Goal: Information Seeking & Learning: Find specific fact

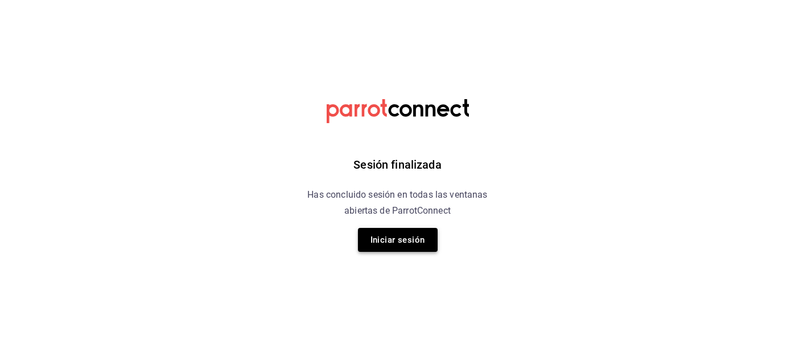
click at [409, 240] on button "Iniciar sesión" at bounding box center [398, 240] width 80 height 24
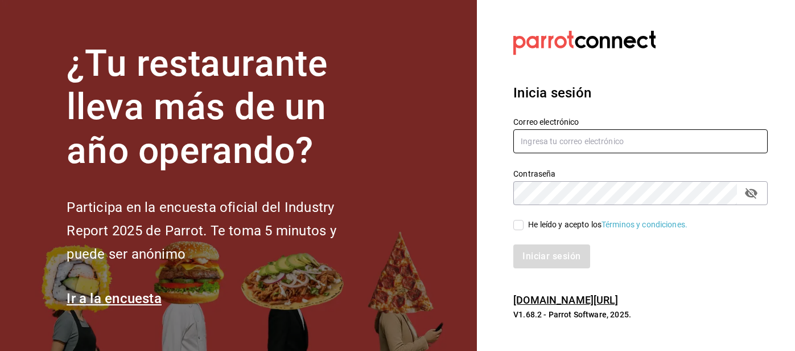
type input "[EMAIL_ADDRESS][DOMAIN_NAME]"
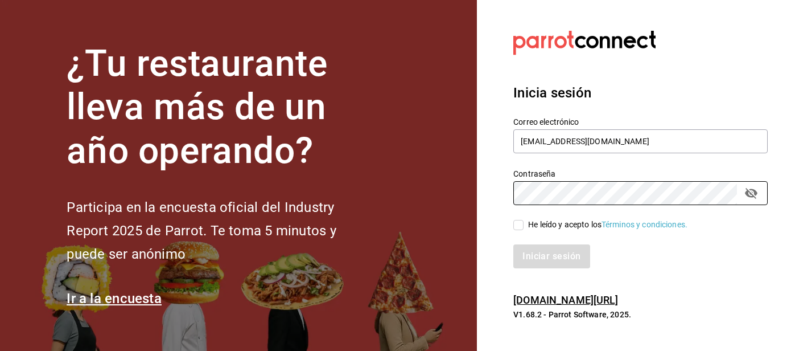
click at [523, 227] on input "He leído y acepto los Términos y condiciones." at bounding box center [518, 225] width 10 height 10
checkbox input "true"
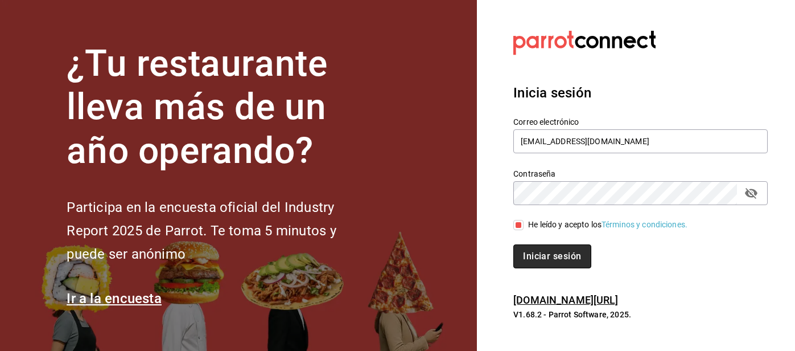
click at [540, 260] on button "Iniciar sesión" at bounding box center [551, 256] width 77 height 24
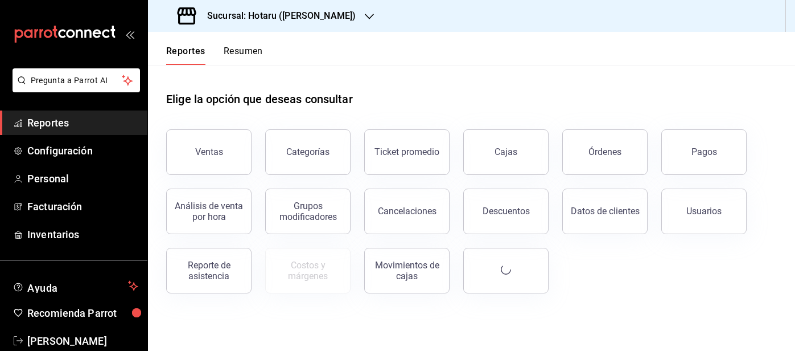
click at [365, 19] on icon "button" at bounding box center [369, 16] width 9 height 9
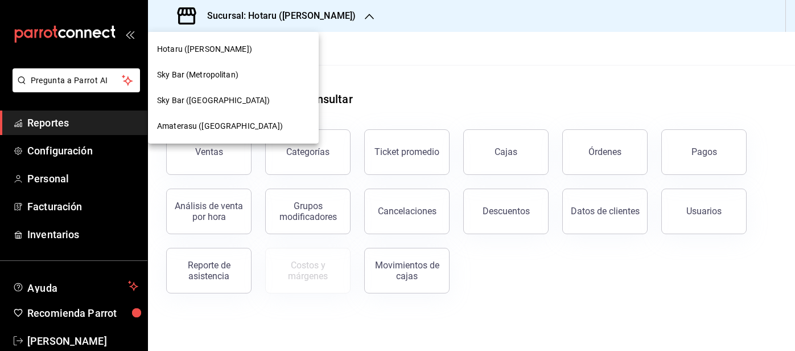
click at [257, 123] on div "Amaterasu ([GEOGRAPHIC_DATA])" at bounding box center [233, 126] width 153 height 12
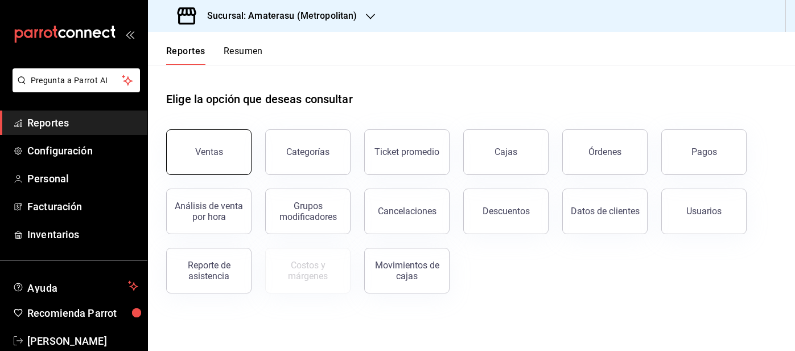
click at [236, 146] on button "Ventas" at bounding box center [208, 152] width 85 height 46
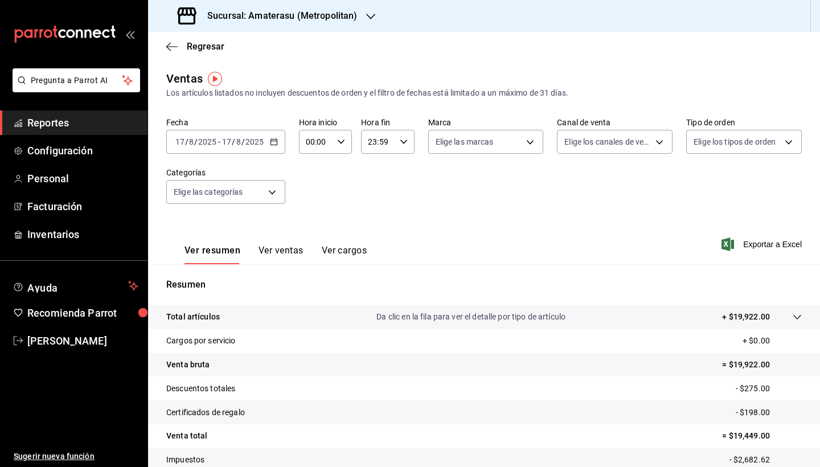
click at [274, 146] on div "[DATE] [DATE] - [DATE] [DATE]" at bounding box center [225, 142] width 119 height 24
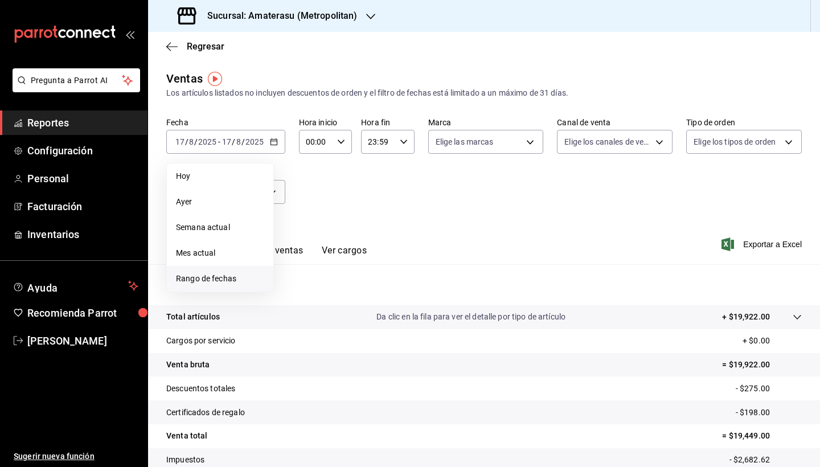
click at [237, 285] on li "Rango de fechas" at bounding box center [220, 279] width 106 height 26
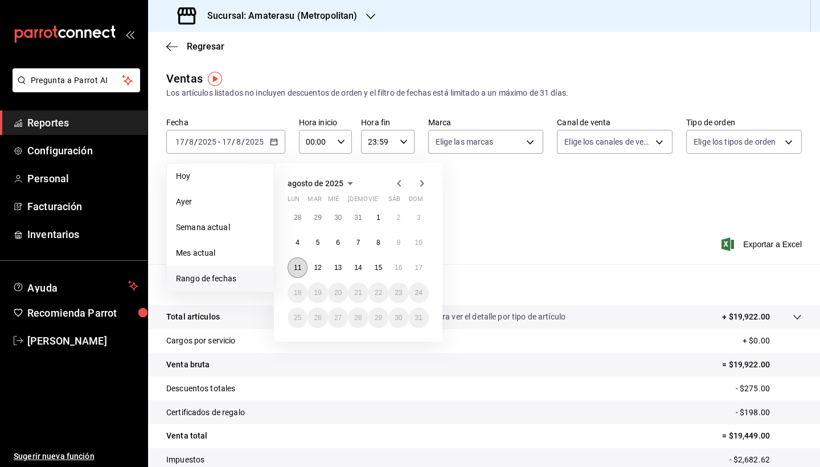
click at [299, 270] on abbr "11" at bounding box center [297, 268] width 7 height 8
click at [418, 265] on abbr "17" at bounding box center [418, 268] width 7 height 8
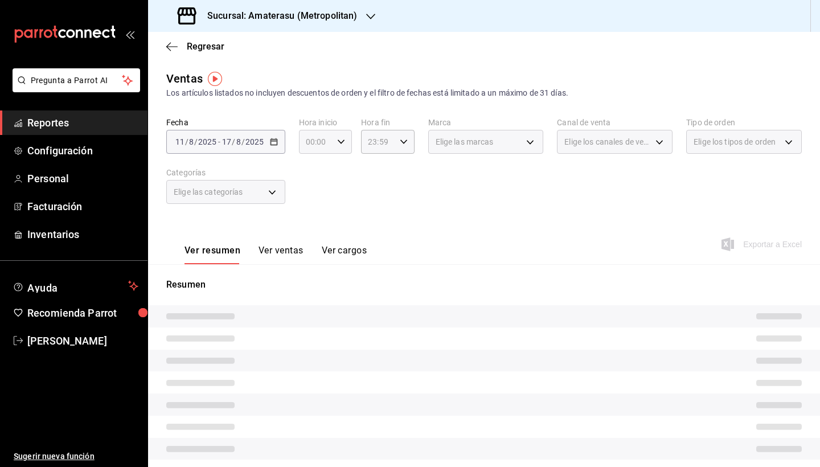
click at [337, 140] on icon "button" at bounding box center [341, 142] width 8 height 8
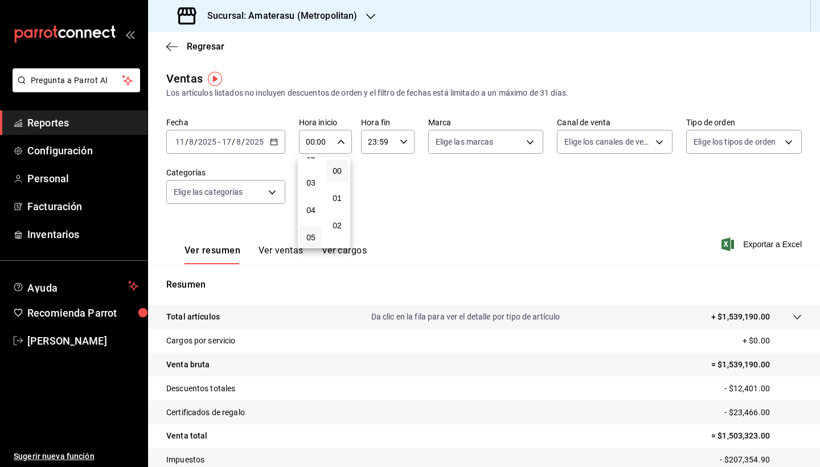
click at [313, 233] on button "05" at bounding box center [311, 237] width 22 height 23
type input "05:00"
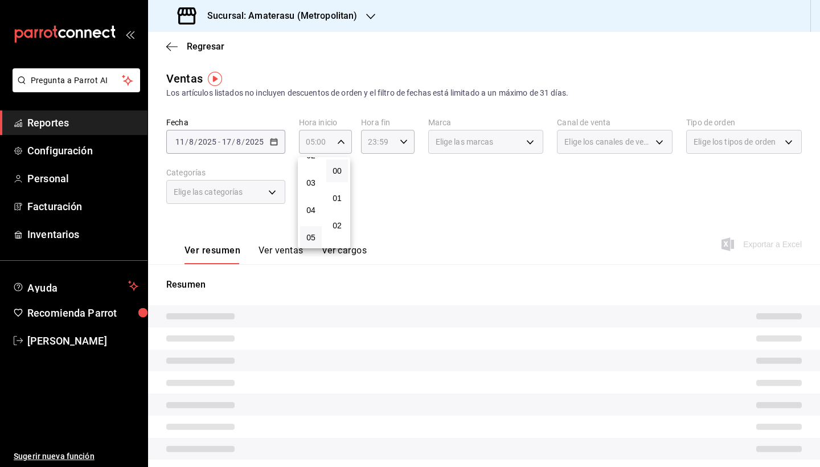
click at [397, 143] on div at bounding box center [410, 233] width 820 height 467
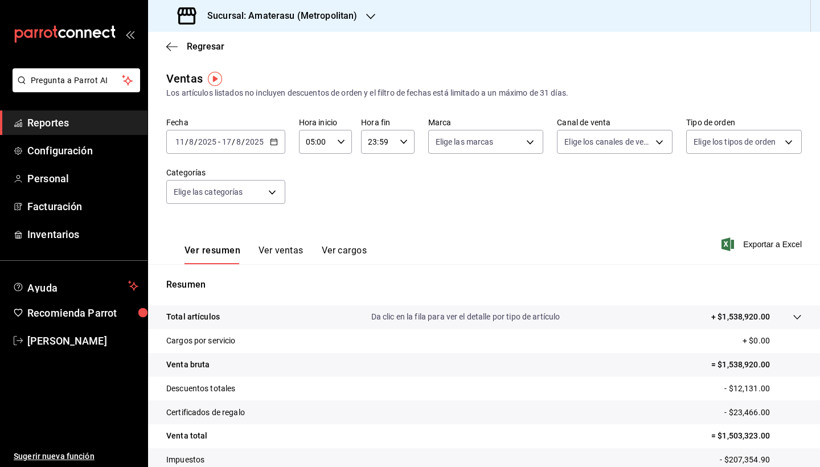
click at [400, 143] on icon "button" at bounding box center [404, 142] width 8 height 8
click at [375, 229] on span "05" at bounding box center [372, 229] width 8 height 9
click at [399, 172] on span "00" at bounding box center [398, 170] width 8 height 9
type input "05:00"
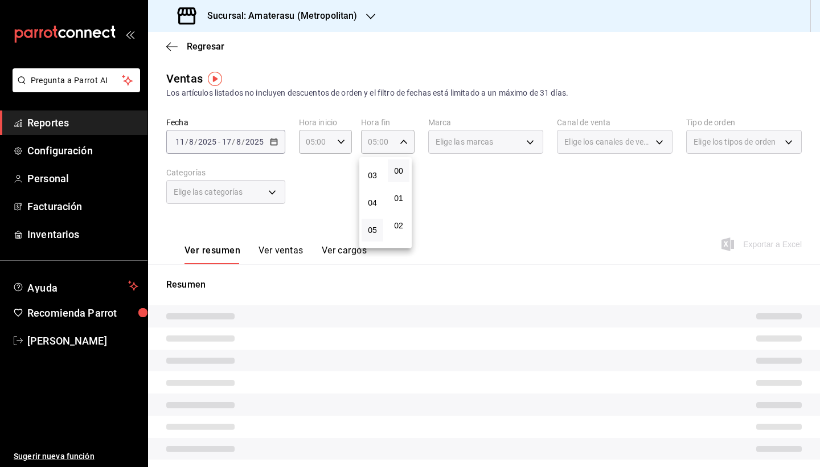
click at [486, 215] on div at bounding box center [410, 233] width 820 height 467
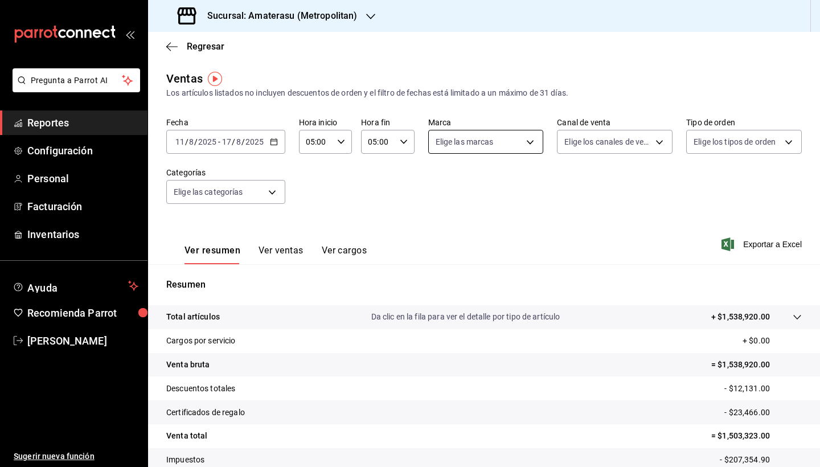
click at [526, 145] on body "Pregunta a Parrot AI Reportes Configuración Personal Facturación Inventarios Ay…" at bounding box center [410, 233] width 820 height 467
click at [440, 249] on input "checkbox" at bounding box center [438, 250] width 10 height 10
checkbox input "true"
type input "f3afaab8-8c3d-4e49-a299-af9bdf6027b2"
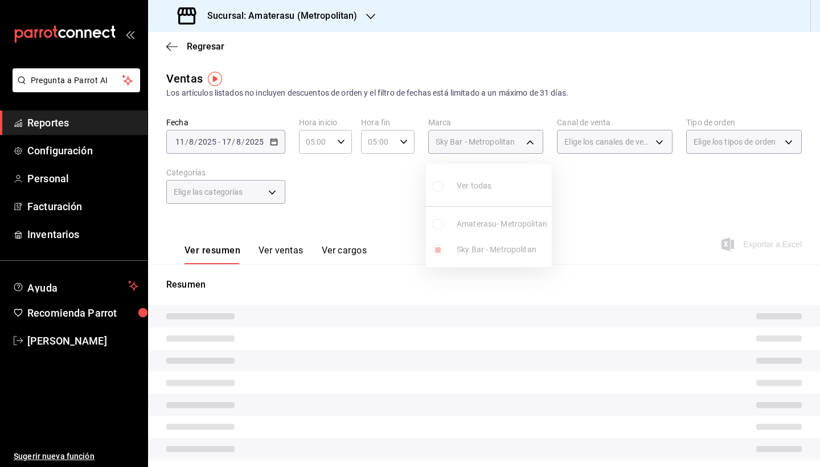
click at [552, 343] on div at bounding box center [410, 233] width 820 height 467
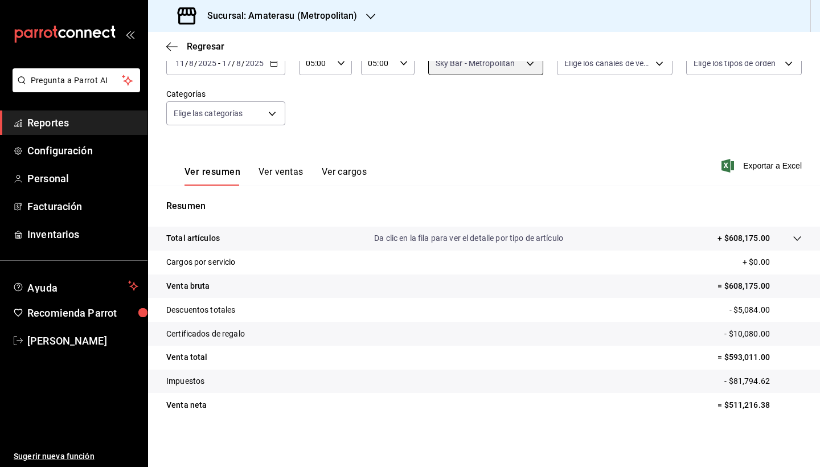
scroll to position [79, 0]
drag, startPoint x: 720, startPoint y: 405, endPoint x: 766, endPoint y: 401, distance: 46.3
click at [766, 350] on p "= $511,216.38" at bounding box center [759, 405] width 84 height 12
copy p "511,216.38"
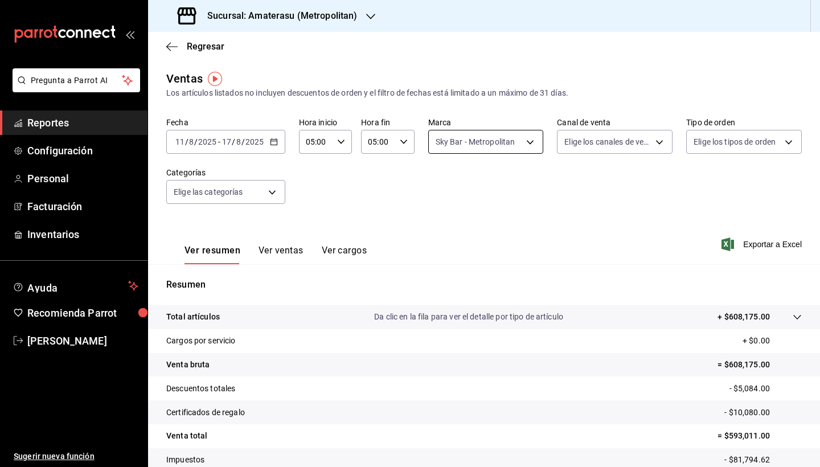
click at [529, 139] on body "Pregunta a Parrot AI Reportes Configuración Personal Facturación Inventarios Ay…" at bounding box center [410, 233] width 820 height 467
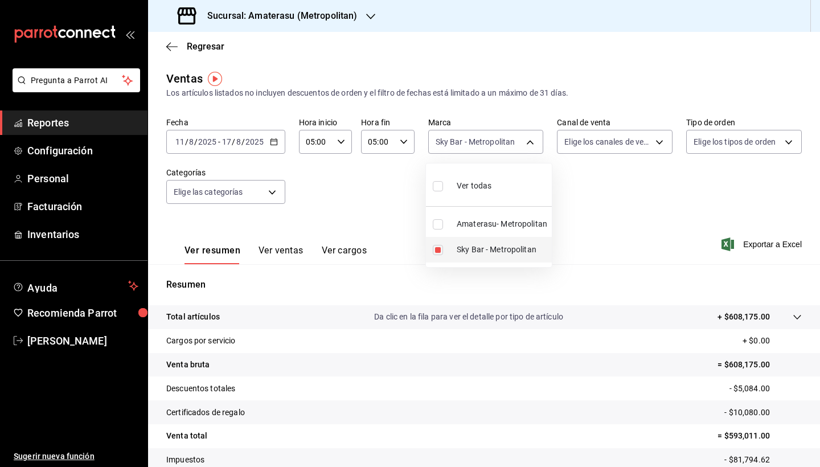
click at [441, 248] on input "checkbox" at bounding box center [438, 250] width 10 height 10
checkbox input "false"
click at [440, 225] on input "checkbox" at bounding box center [438, 224] width 10 height 10
checkbox input "true"
type input "e4cd7fcb-d45b-43ae-a99f-ad4ccfcd9032"
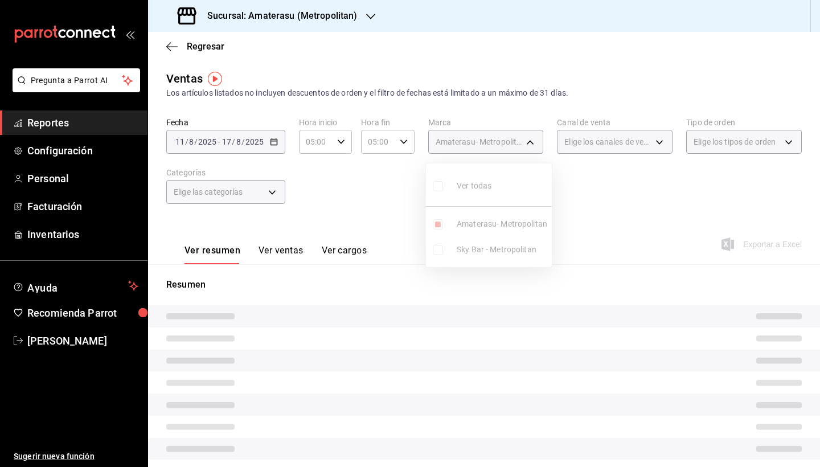
click at [644, 296] on div at bounding box center [410, 233] width 820 height 467
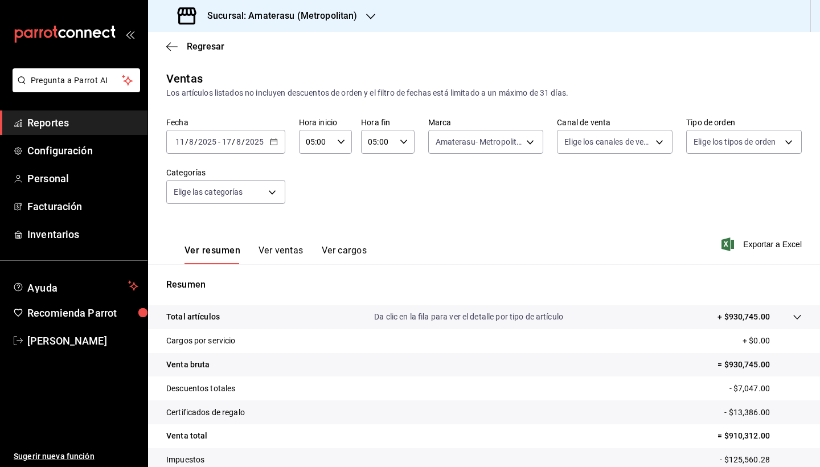
scroll to position [79, 0]
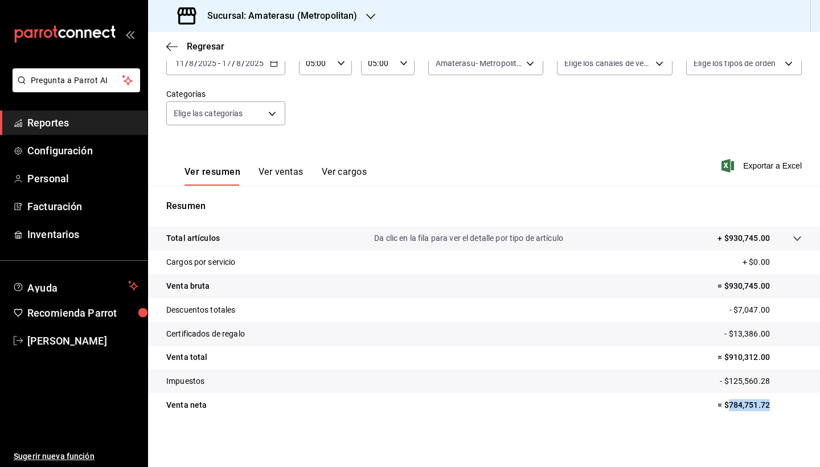
drag, startPoint x: 720, startPoint y: 408, endPoint x: 778, endPoint y: 408, distance: 58.1
click at [778, 350] on p "= $784,751.72" at bounding box center [759, 405] width 84 height 12
copy p "784,751.72"
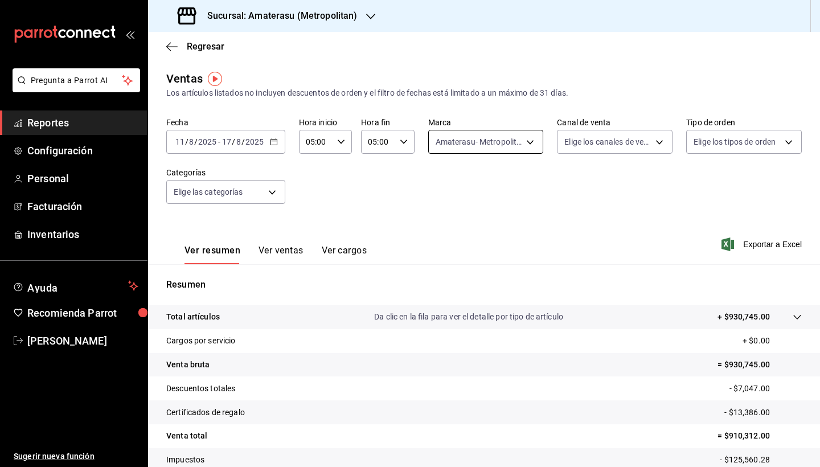
click at [525, 145] on body "Pregunta a Parrot AI Reportes Configuración Personal Facturación Inventarios Ay…" at bounding box center [410, 233] width 820 height 467
click at [439, 190] on input "checkbox" at bounding box center [438, 186] width 10 height 10
checkbox input "true"
type input "e4cd7fcb-d45b-43ae-a99f-ad4ccfcd9032,f3afaab8-8c3d-4e49-a299-af9bdf6027b2"
checkbox input "true"
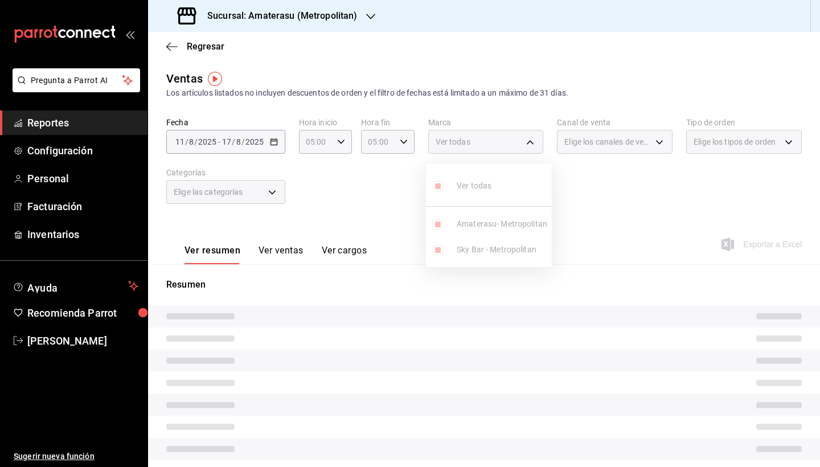
click at [700, 344] on div at bounding box center [410, 233] width 820 height 467
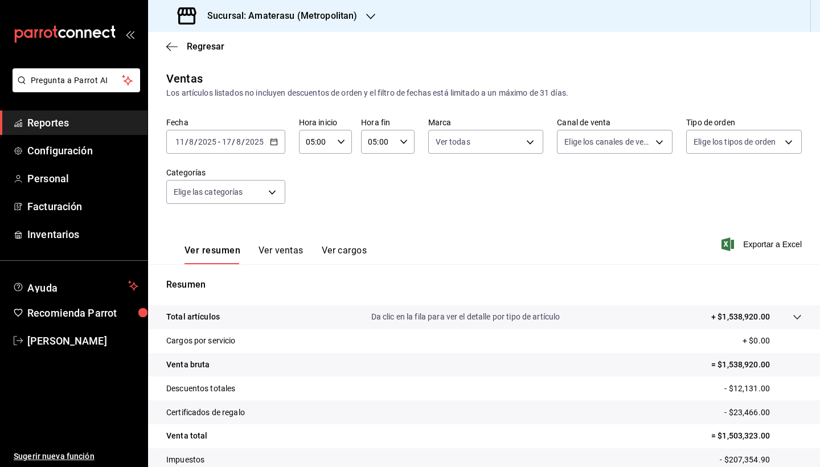
scroll to position [79, 0]
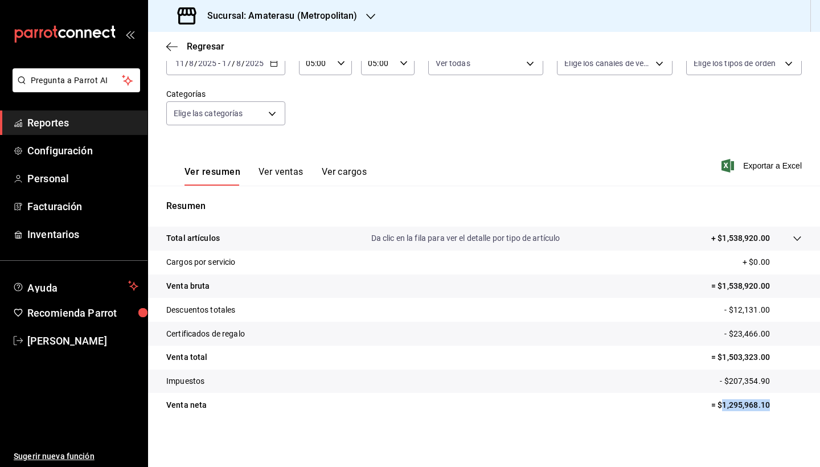
drag, startPoint x: 714, startPoint y: 406, endPoint x: 794, endPoint y: 402, distance: 79.2
click at [794, 350] on tr "Venta neta = $1,295,968.10" at bounding box center [484, 405] width 672 height 24
copy p "1,295,968.10"
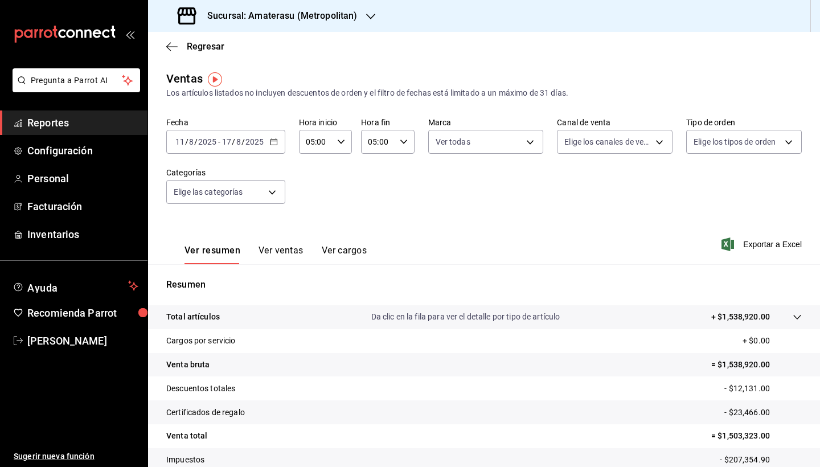
scroll to position [0, 0]
click at [368, 19] on icon "button" at bounding box center [370, 16] width 9 height 9
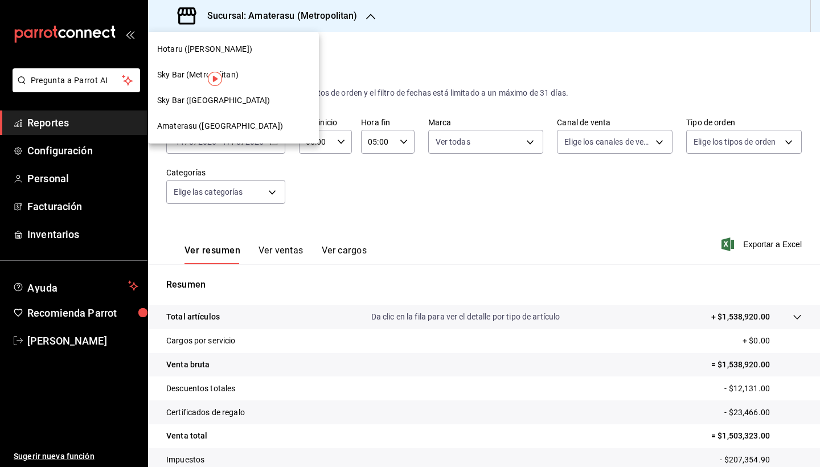
click at [366, 69] on div at bounding box center [410, 233] width 820 height 467
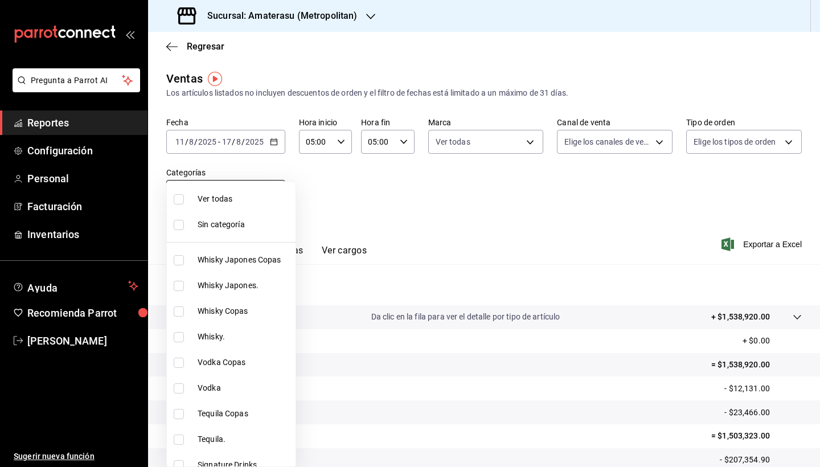
click at [276, 199] on body "Pregunta a Parrot AI Reportes Configuración Personal Facturación Inventarios Ay…" at bounding box center [410, 233] width 820 height 467
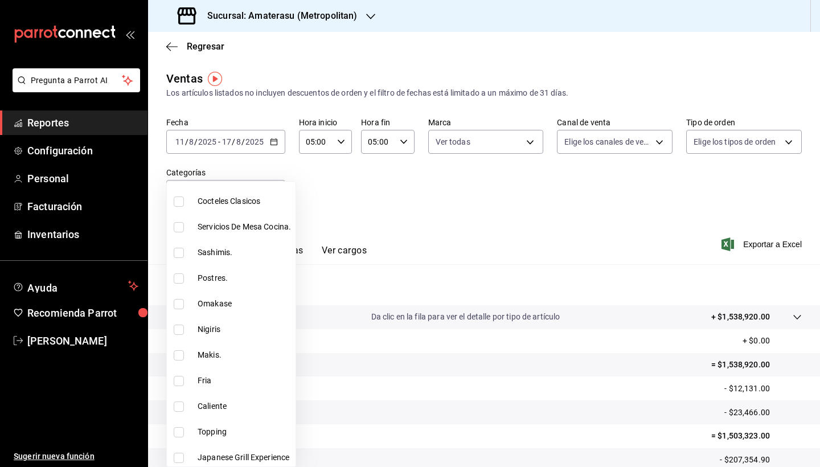
scroll to position [643, 0]
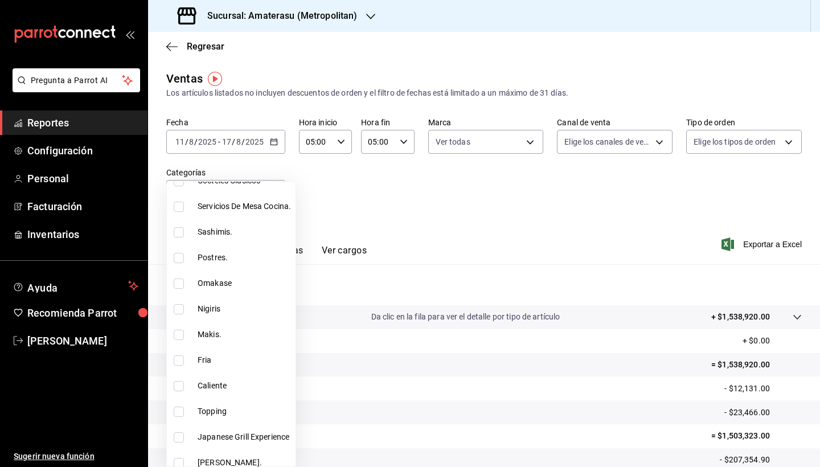
click at [236, 306] on span "Nigiris" at bounding box center [244, 309] width 93 height 12
type input "406b8934-d6cd-473c-8337-be4bed968caa"
checkbox input "true"
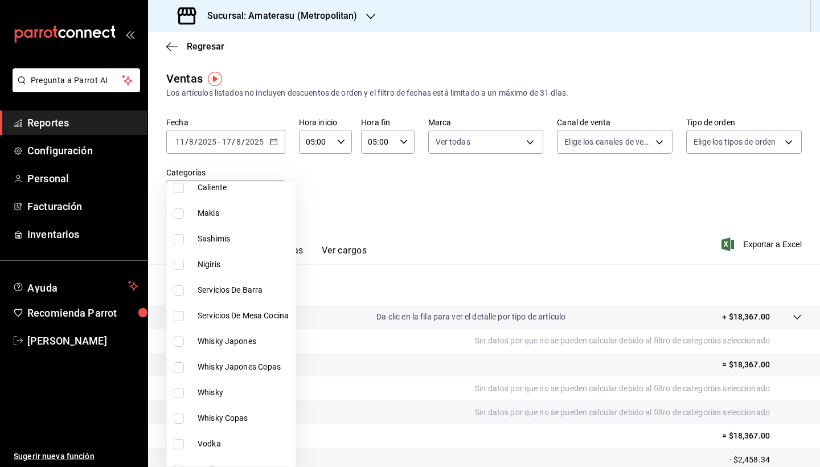
scroll to position [1301, 0]
click at [216, 266] on span "Nigiris" at bounding box center [244, 265] width 93 height 12
type input "406b8934-d6cd-473c-8337-be4bed968caa,2fb22dbb-e616-42db-a625-7c7b406dae15"
checkbox input "true"
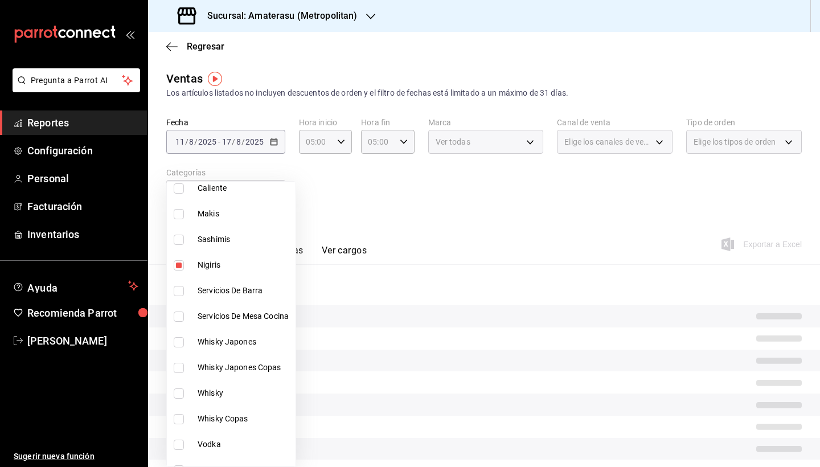
click at [352, 244] on div at bounding box center [410, 233] width 820 height 467
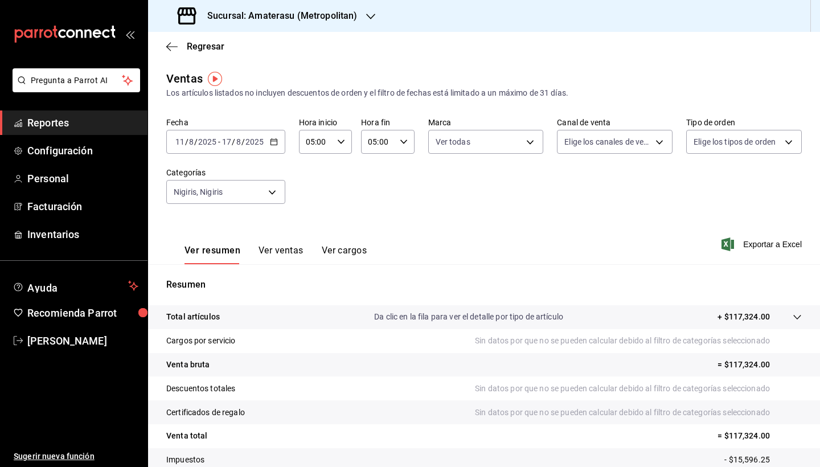
click at [449, 227] on div "Ver resumen Ver ventas Ver cargos Exportar a Excel" at bounding box center [484, 240] width 672 height 47
click at [277, 145] on div "[DATE] [DATE] - [DATE] [DATE]" at bounding box center [225, 142] width 119 height 24
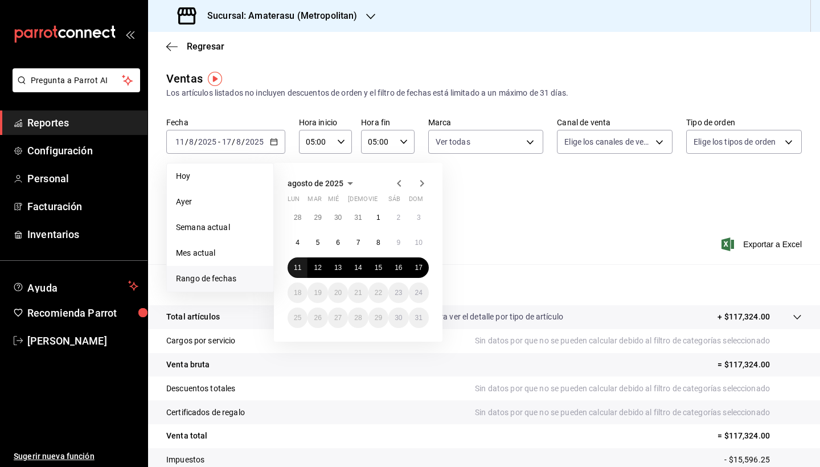
click at [301, 265] on button "11" at bounding box center [297, 267] width 20 height 20
click at [418, 270] on abbr "17" at bounding box center [418, 268] width 7 height 8
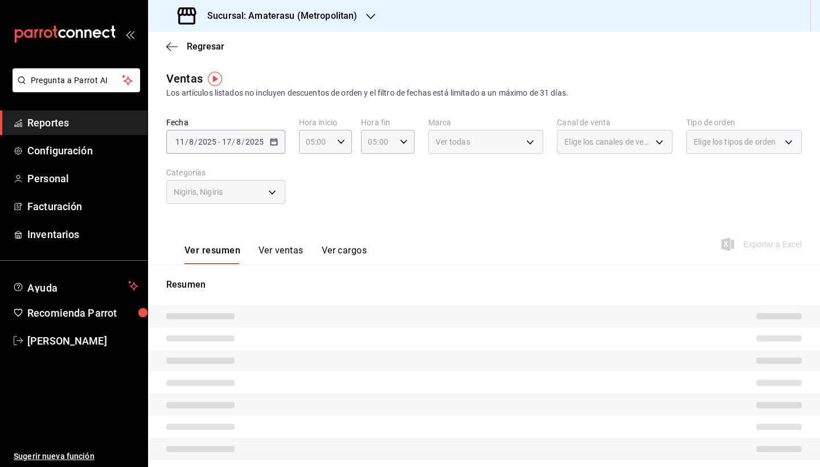
click at [553, 261] on div "Ver resumen Ver ventas Ver cargos Exportar a Excel" at bounding box center [484, 240] width 672 height 47
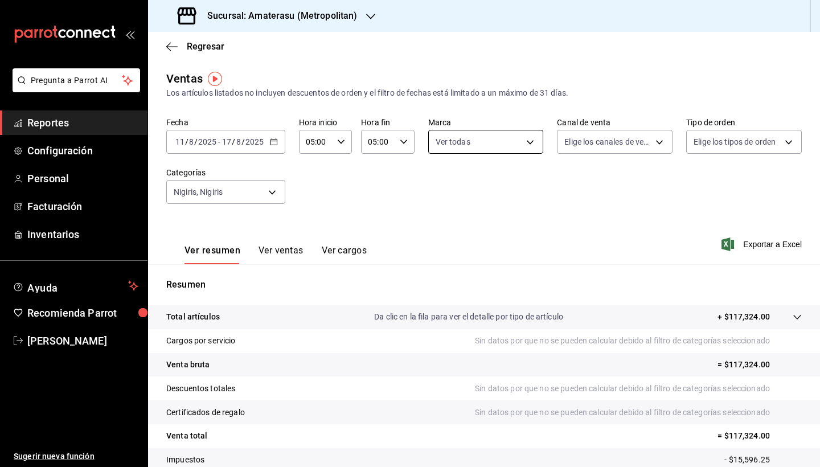
click at [525, 143] on body "Pregunta a Parrot AI Reportes Configuración Personal Facturación Inventarios Ay…" at bounding box center [410, 233] width 820 height 467
click at [450, 187] on div "Ver todas" at bounding box center [462, 184] width 59 height 24
checkbox input "false"
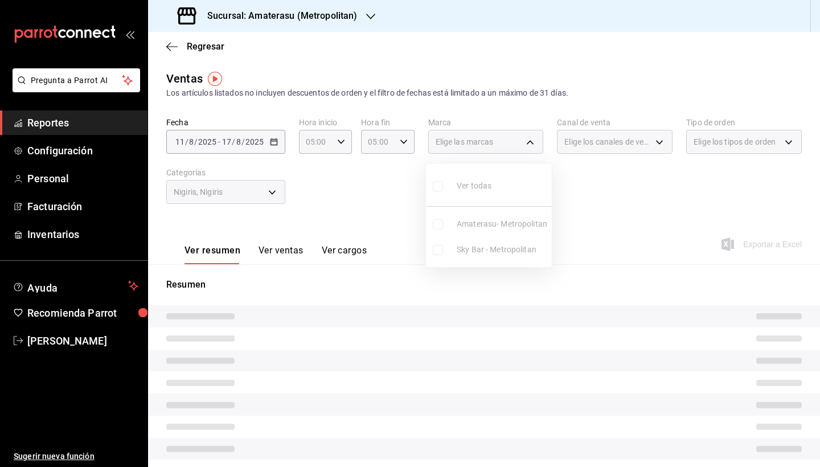
click at [443, 184] on ul "Ver todas Amaterasu- Metropolitan Sky Bar - Metropolitan" at bounding box center [489, 215] width 126 height 104
click at [438, 186] on ul "Ver todas Amaterasu- Metropolitan Sky Bar - Metropolitan" at bounding box center [489, 215] width 126 height 104
click at [410, 207] on div at bounding box center [410, 233] width 820 height 467
click at [512, 143] on div "Elige las marcas" at bounding box center [486, 142] width 116 height 24
click at [521, 141] on div "Elige las marcas" at bounding box center [486, 142] width 116 height 24
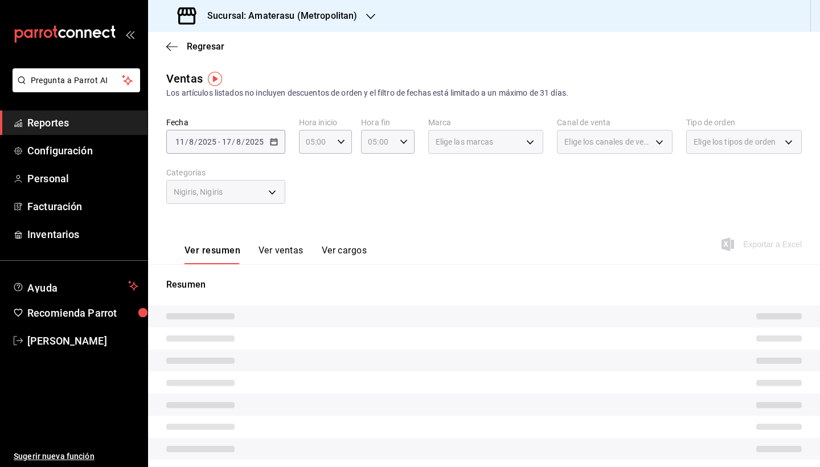
click at [521, 141] on div "Elige las marcas" at bounding box center [486, 142] width 116 height 24
click at [455, 191] on div "Fecha [DATE] [DATE] - [DATE] [DATE] Hora inicio 05:00 Hora inicio Hora fin 05:0…" at bounding box center [483, 167] width 635 height 100
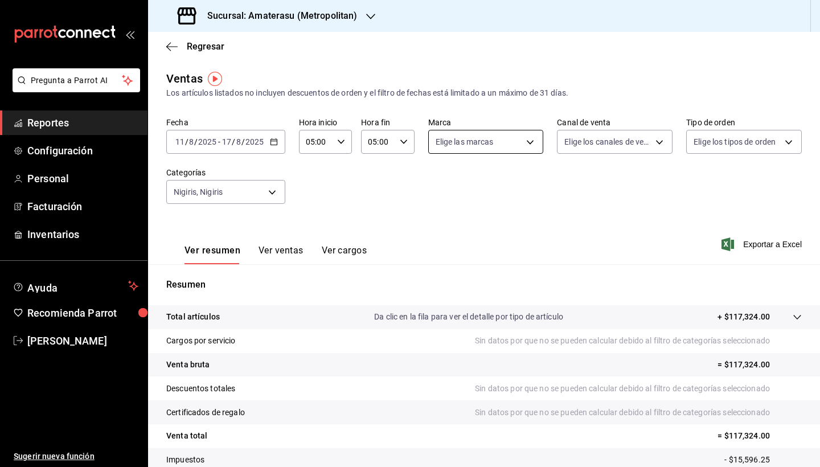
click at [527, 149] on body "Pregunta a Parrot AI Reportes Configuración Personal Facturación Inventarios Ay…" at bounding box center [410, 233] width 820 height 467
click at [442, 185] on input "checkbox" at bounding box center [438, 186] width 10 height 10
checkbox input "true"
type input "e4cd7fcb-d45b-43ae-a99f-ad4ccfcd9032,f3afaab8-8c3d-4e49-a299-af9bdf6027b2"
checkbox input "true"
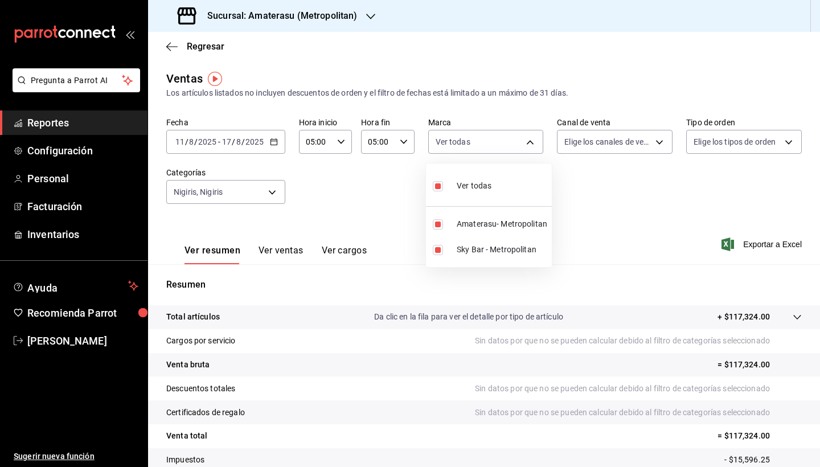
checkbox input "true"
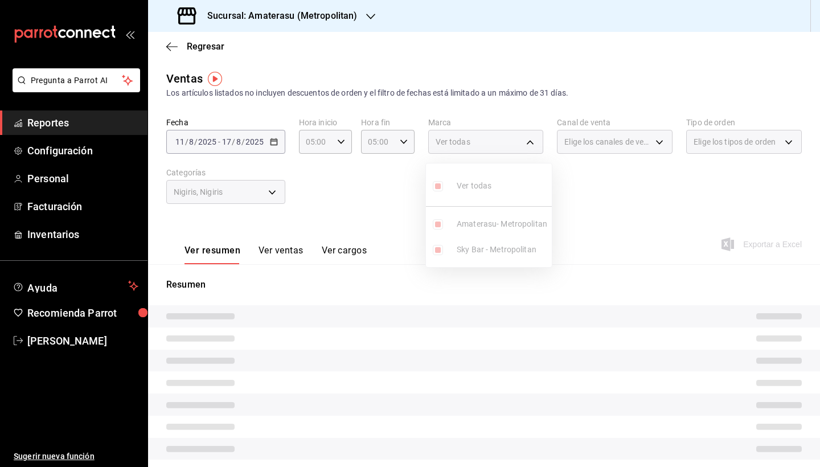
click at [373, 214] on div at bounding box center [410, 233] width 820 height 467
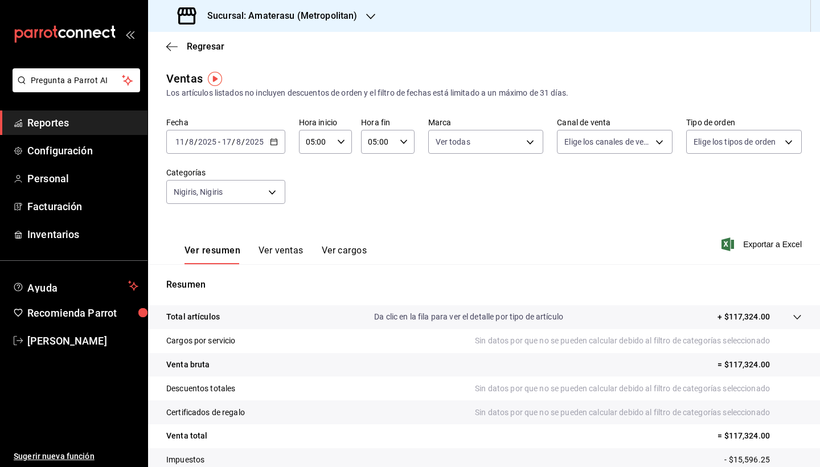
click at [272, 142] on icon "button" at bounding box center [274, 142] width 8 height 8
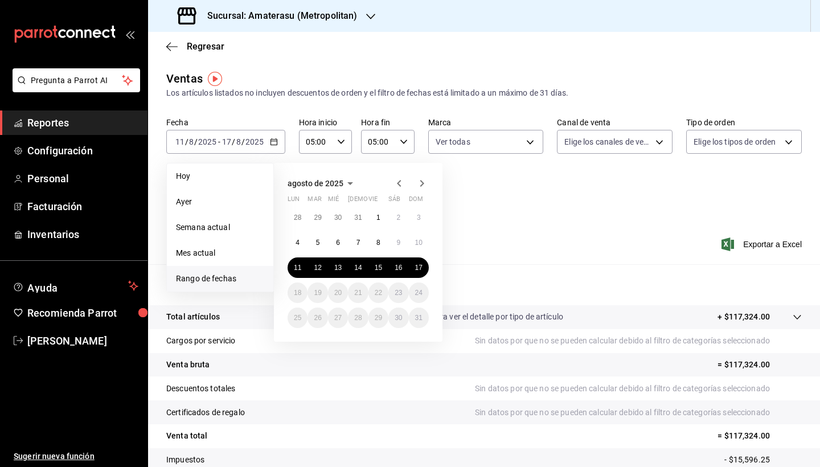
click at [513, 231] on div "Ver resumen Ver ventas Ver cargos Exportar a Excel" at bounding box center [484, 240] width 672 height 47
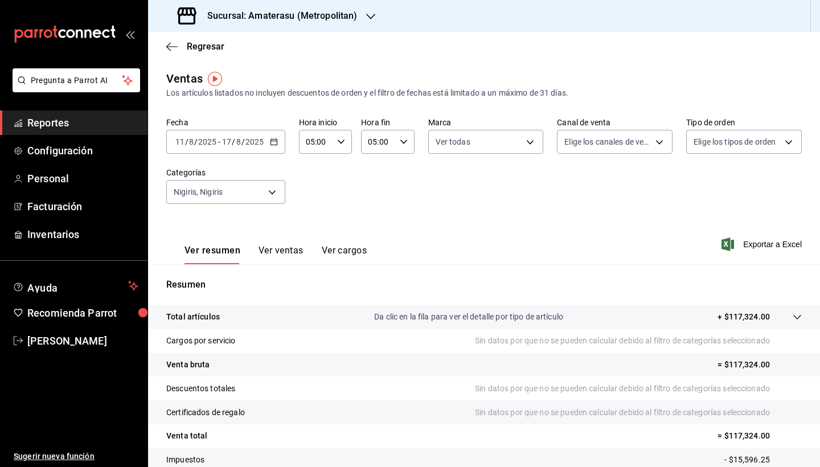
click at [274, 143] on icon "button" at bounding box center [274, 142] width 8 height 8
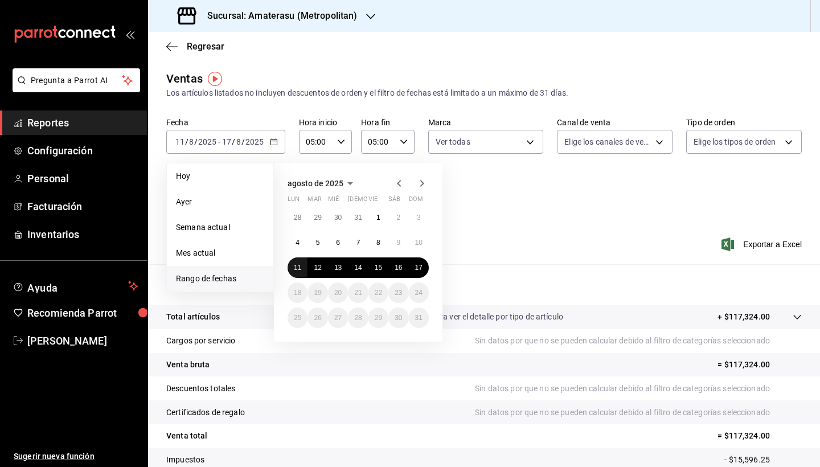
click at [299, 268] on abbr "11" at bounding box center [297, 268] width 7 height 8
click at [417, 270] on abbr "17" at bounding box center [418, 268] width 7 height 8
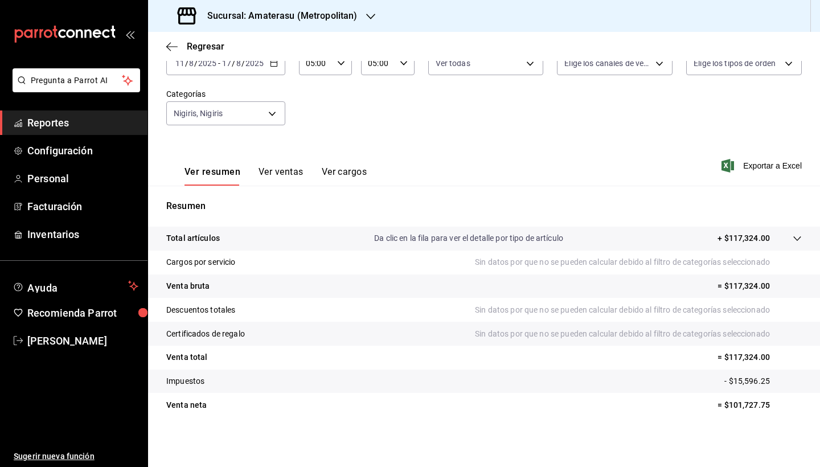
scroll to position [79, 0]
click at [721, 165] on icon "button" at bounding box center [727, 166] width 13 height 14
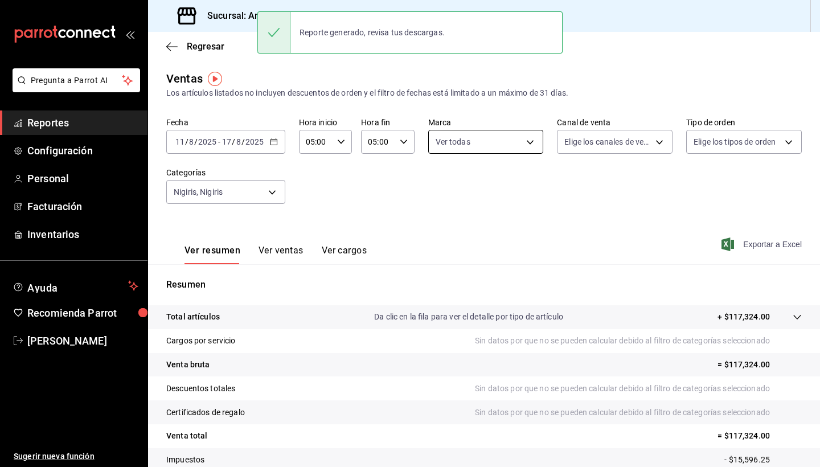
scroll to position [0, 0]
click at [447, 137] on body "Pregunta a Parrot AI Reportes Configuración Personal Facturación Inventarios Ay…" at bounding box center [410, 233] width 820 height 467
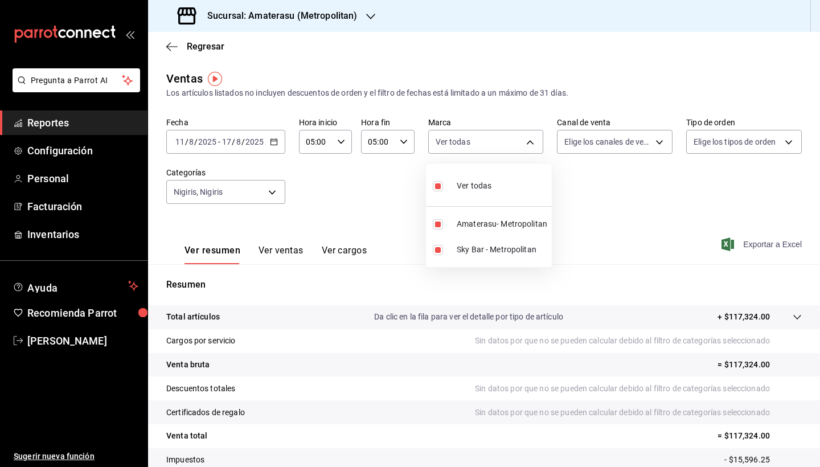
click at [404, 179] on div at bounding box center [410, 233] width 820 height 467
click at [372, 16] on icon "button" at bounding box center [370, 16] width 9 height 9
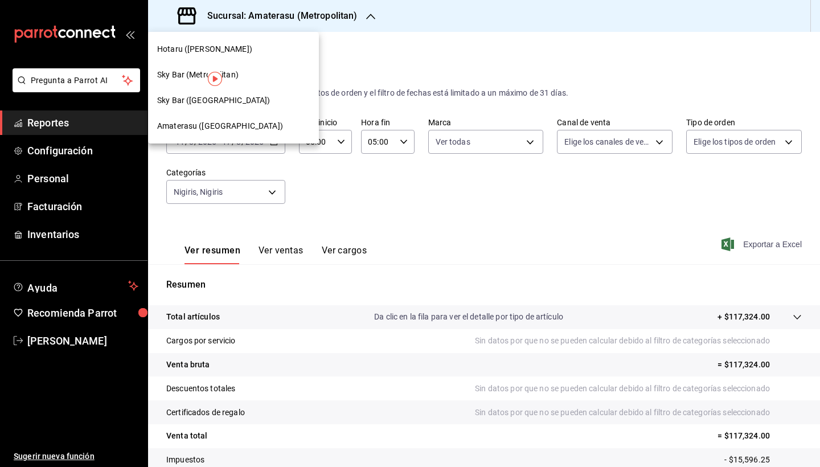
click at [203, 49] on span "Hotaru ([PERSON_NAME])" at bounding box center [204, 49] width 95 height 12
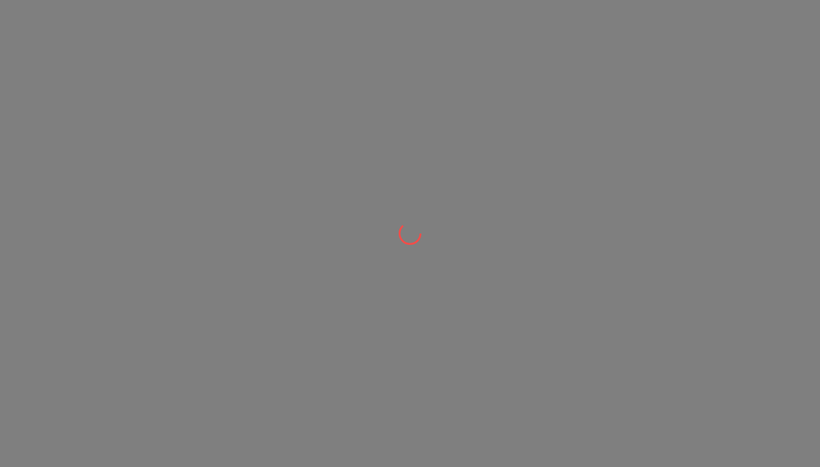
click at [369, 233] on div at bounding box center [410, 233] width 820 height 467
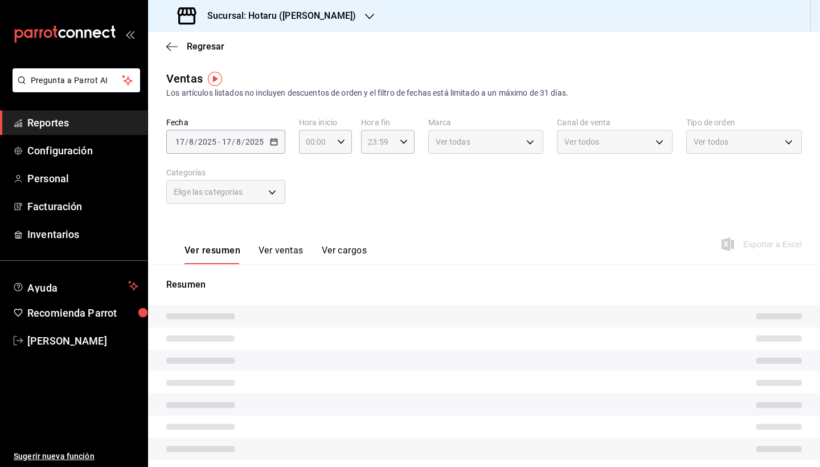
type input "05:00"
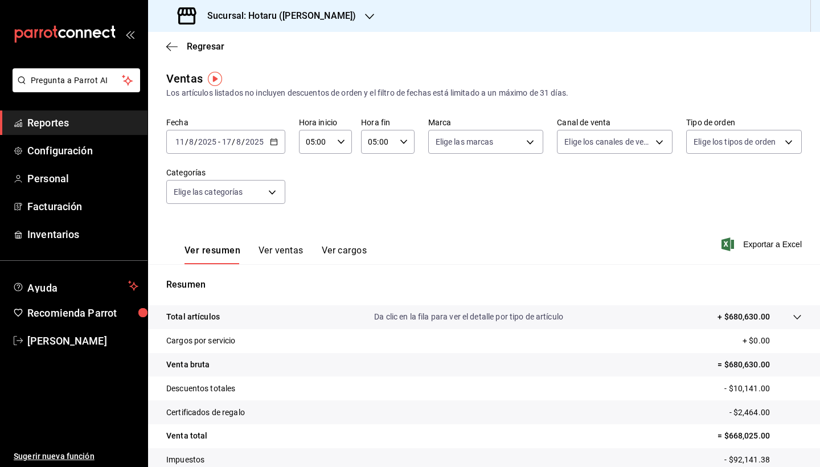
click at [273, 143] on icon "button" at bounding box center [274, 142] width 8 height 8
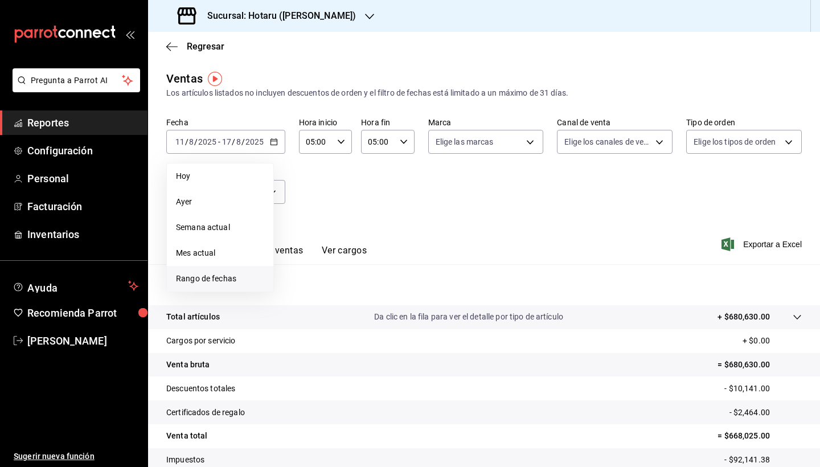
click at [241, 276] on span "Rango de fechas" at bounding box center [220, 279] width 88 height 12
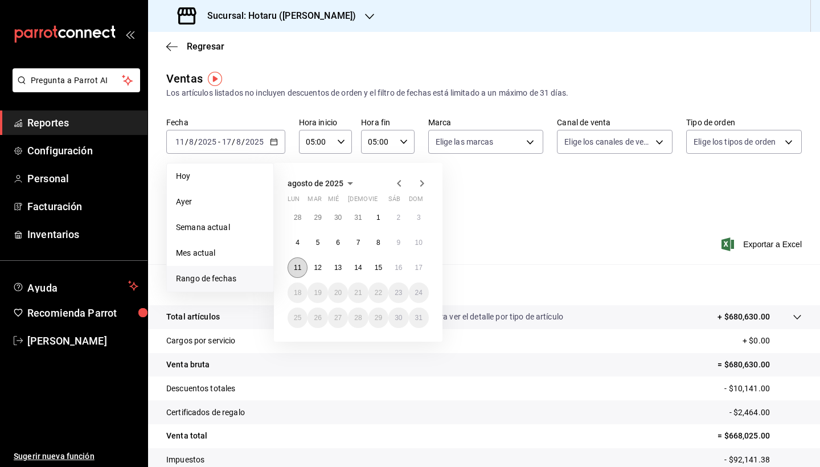
click at [298, 261] on button "11" at bounding box center [297, 267] width 20 height 20
click at [418, 267] on abbr "17" at bounding box center [418, 268] width 7 height 8
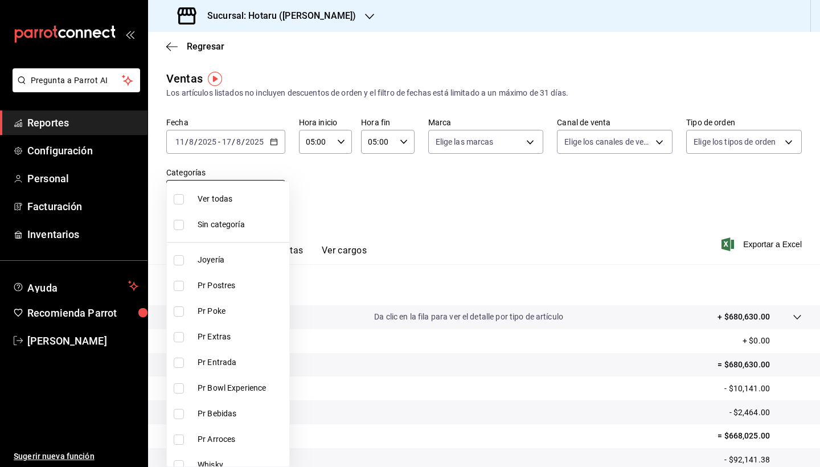
click at [277, 200] on body "Pregunta a Parrot AI Reportes Configuración Personal Facturación Inventarios Ay…" at bounding box center [410, 233] width 820 height 467
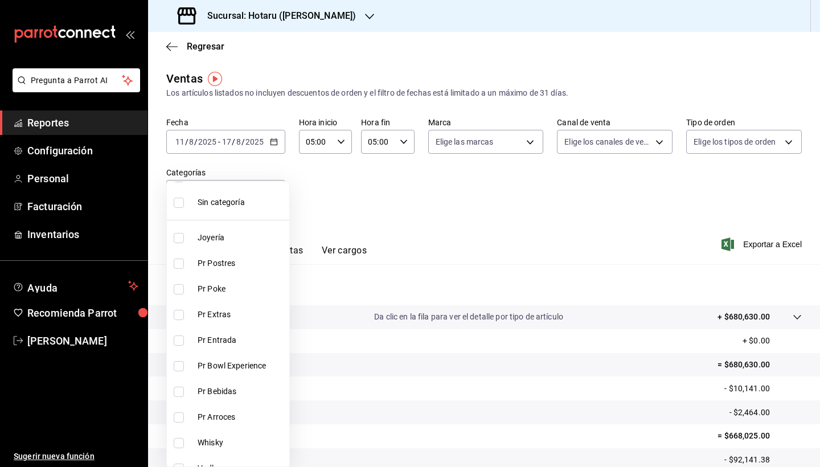
scroll to position [23, 0]
click at [358, 241] on div at bounding box center [410, 233] width 820 height 467
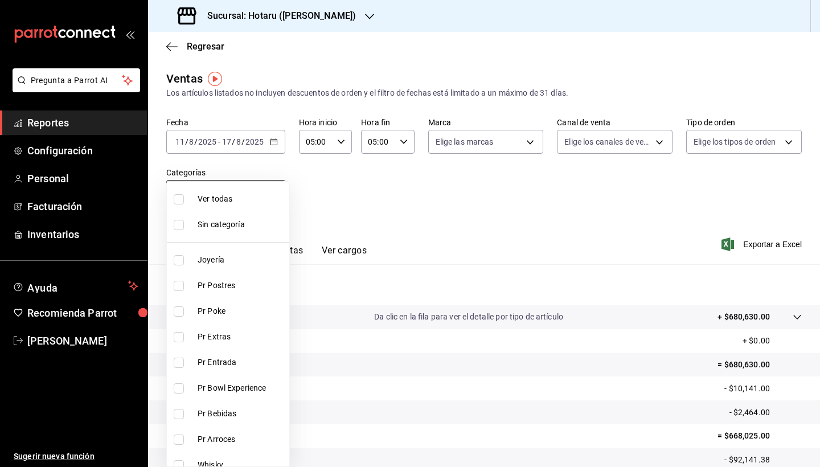
click at [273, 196] on body "Pregunta a Parrot AI Reportes Configuración Personal Facturación Inventarios Ay…" at bounding box center [410, 233] width 820 height 467
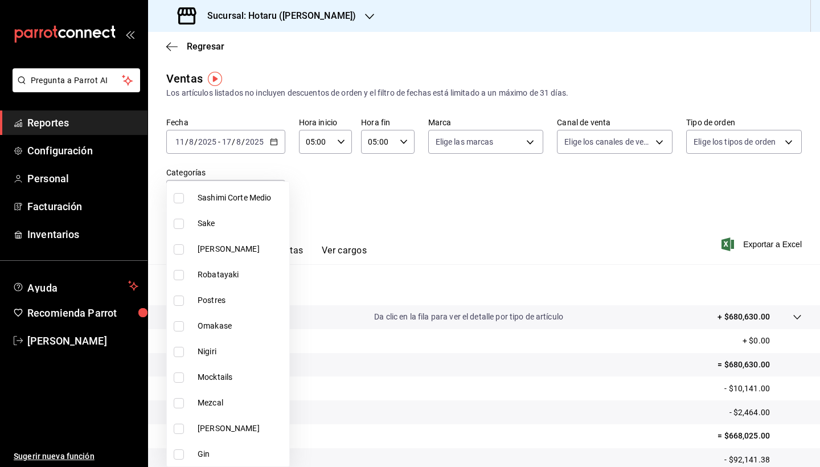
scroll to position [575, 0]
click at [208, 345] on span "Nigiri" at bounding box center [241, 350] width 87 height 12
type input "9648f51b-c51d-4337-9d15-22aa2862f086"
checkbox input "true"
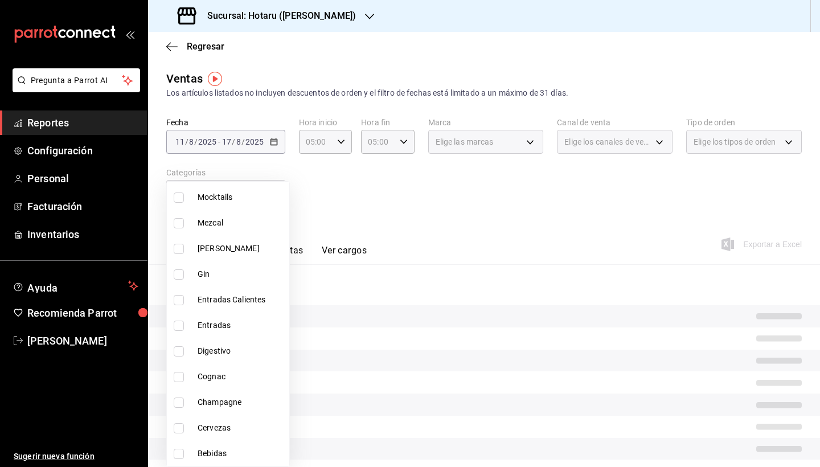
scroll to position [754, 0]
click at [469, 273] on div at bounding box center [410, 233] width 820 height 467
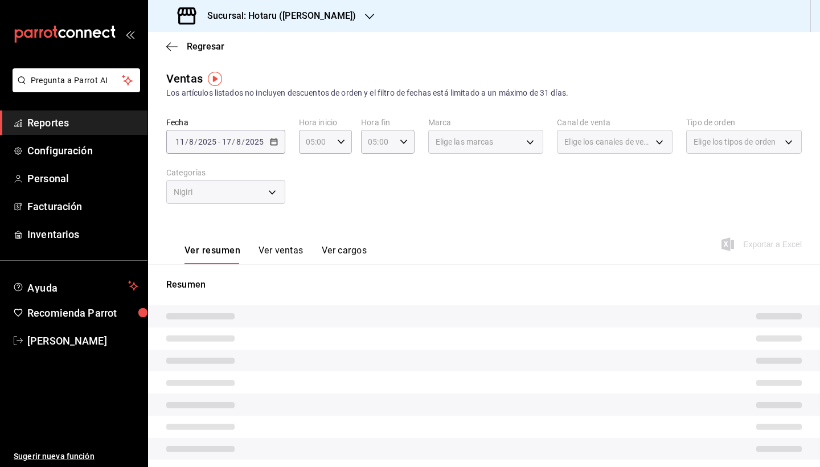
click at [526, 144] on div "Elige las marcas" at bounding box center [486, 142] width 116 height 24
click at [521, 135] on div "Elige las marcas" at bounding box center [486, 142] width 116 height 24
click at [500, 220] on div "Ver resumen Ver ventas Ver cargos Exportar a Excel" at bounding box center [484, 240] width 672 height 47
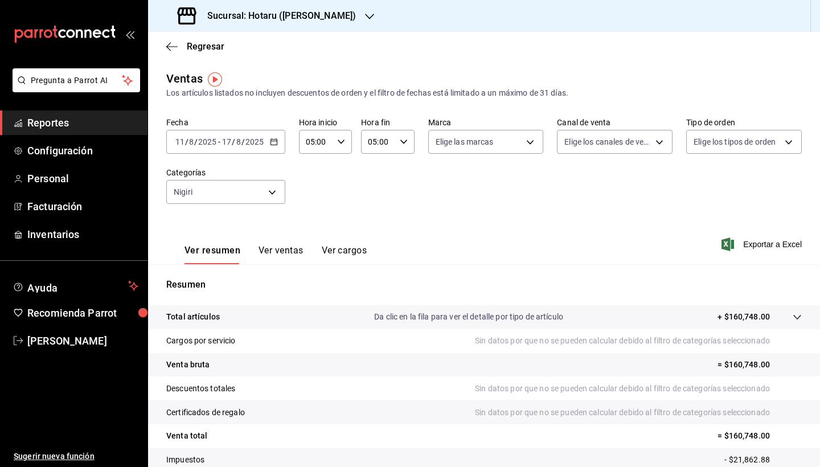
scroll to position [0, 0]
click at [721, 242] on icon "button" at bounding box center [727, 244] width 13 height 14
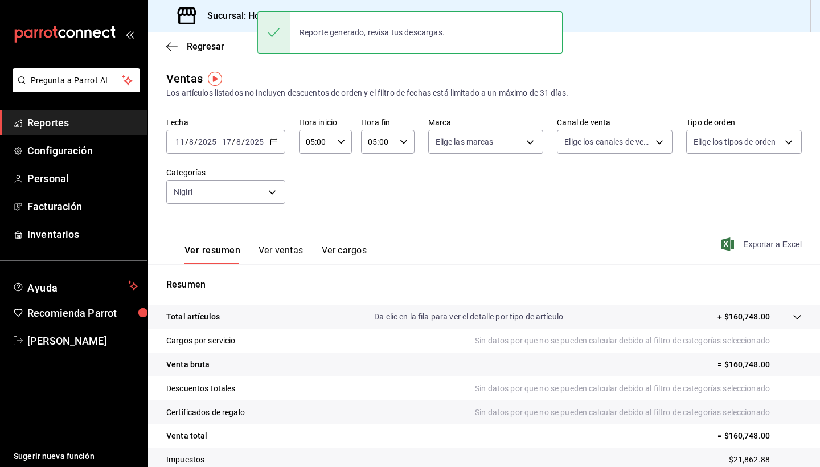
click at [456, 287] on p "Resumen" at bounding box center [483, 285] width 635 height 14
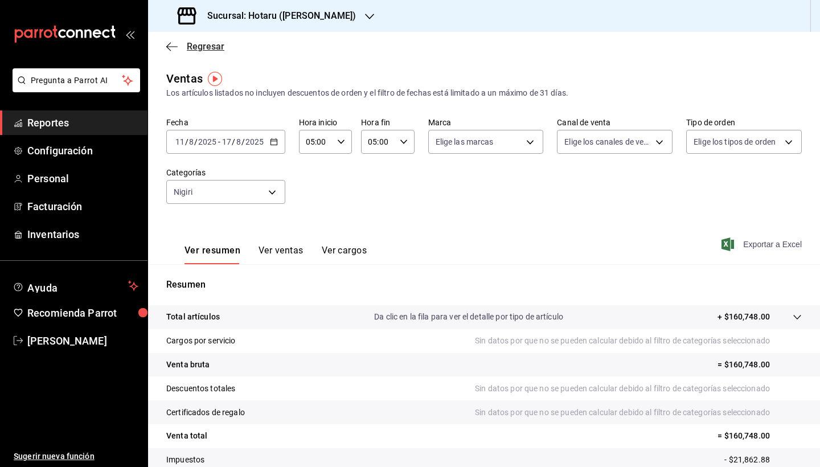
click at [170, 48] on icon "button" at bounding box center [171, 47] width 11 height 10
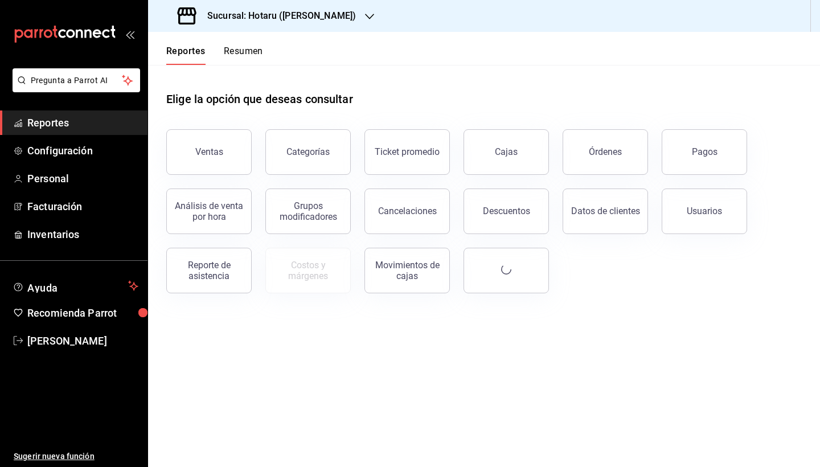
click at [365, 18] on icon "button" at bounding box center [369, 16] width 9 height 9
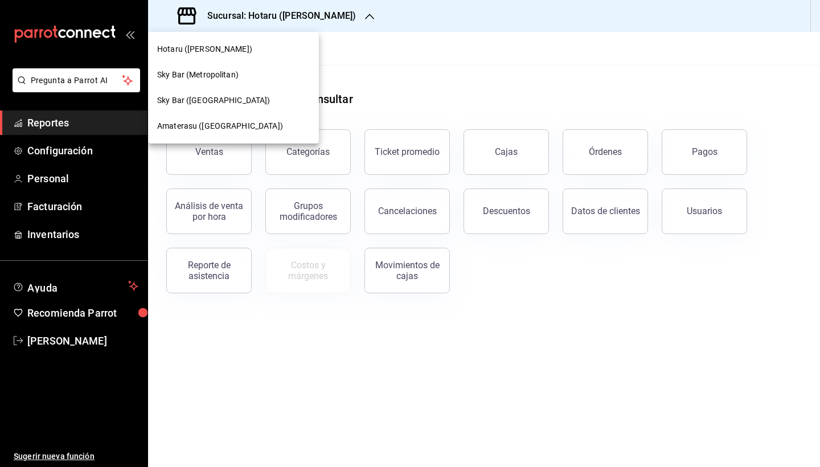
click at [228, 124] on span "Amaterasu ([GEOGRAPHIC_DATA])" at bounding box center [220, 126] width 126 height 12
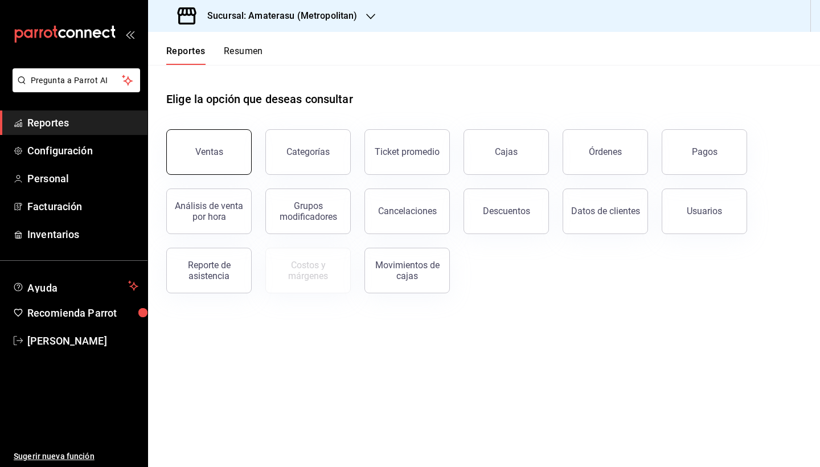
click at [209, 156] on div "Ventas" at bounding box center [209, 151] width 28 height 11
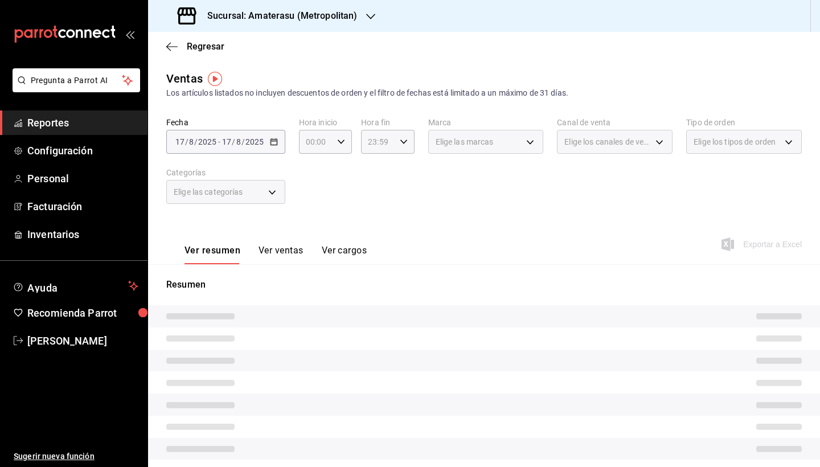
click at [274, 146] on div "[DATE] [DATE] - [DATE] [DATE]" at bounding box center [225, 142] width 119 height 24
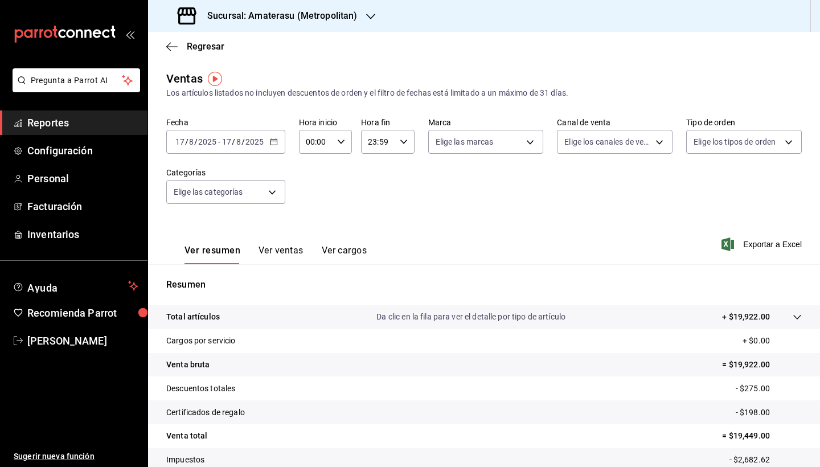
click at [276, 145] on \(Stroke\) "button" at bounding box center [273, 142] width 7 height 6
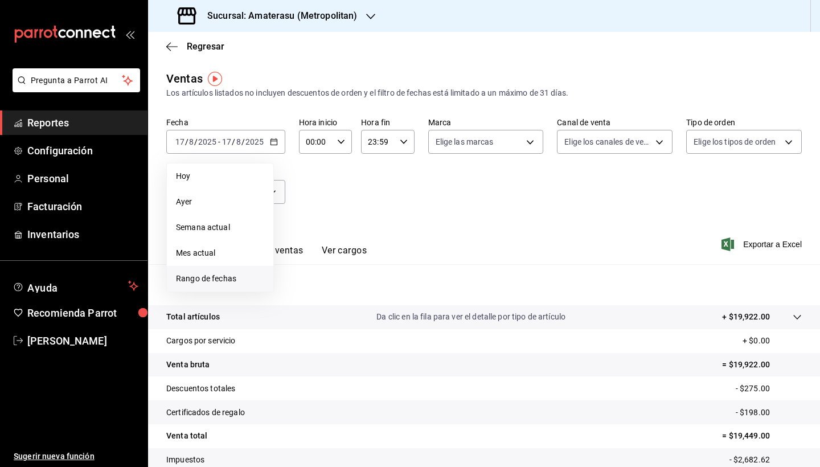
click at [240, 276] on span "Rango de fechas" at bounding box center [220, 279] width 88 height 12
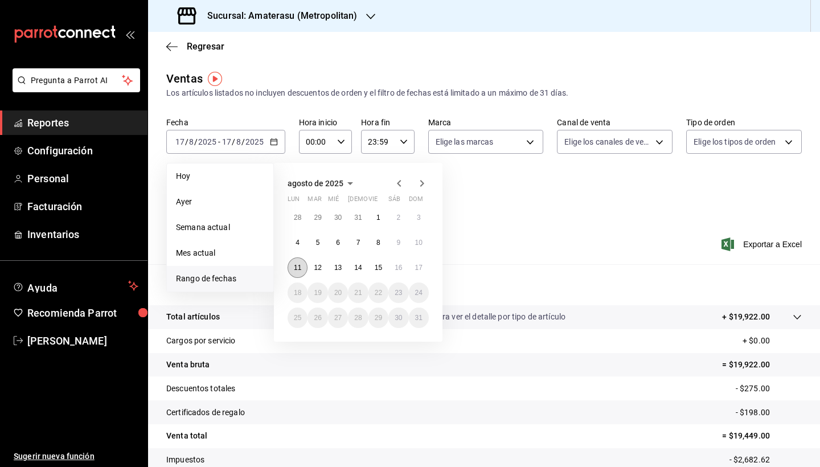
click at [298, 265] on abbr "11" at bounding box center [297, 268] width 7 height 8
click at [421, 268] on abbr "17" at bounding box center [418, 268] width 7 height 8
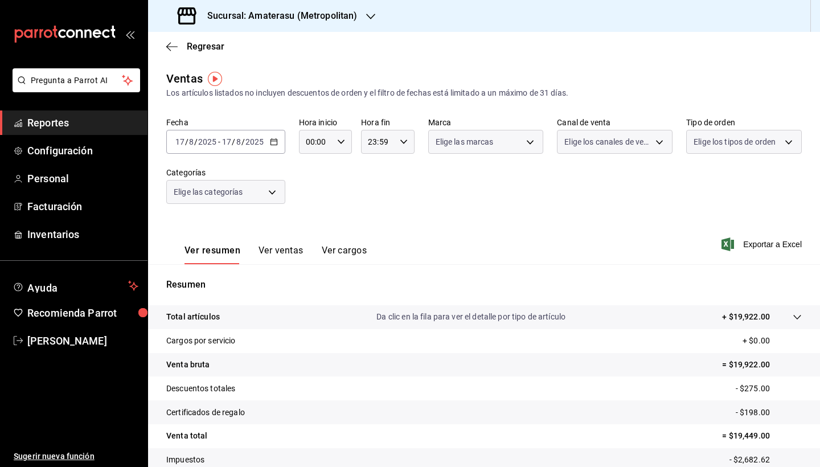
click at [484, 235] on div "Ver resumen Ver ventas Ver cargos Exportar a Excel" at bounding box center [484, 240] width 672 height 47
click at [339, 141] on icon "button" at bounding box center [341, 142] width 8 height 8
click at [312, 219] on span "05" at bounding box center [311, 219] width 8 height 9
type input "05:00"
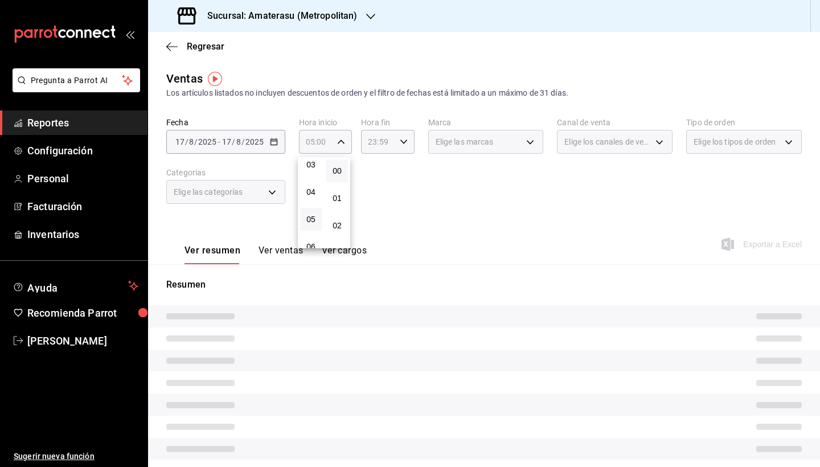
click at [406, 183] on div at bounding box center [410, 233] width 820 height 467
click at [402, 144] on icon "button" at bounding box center [404, 142] width 8 height 8
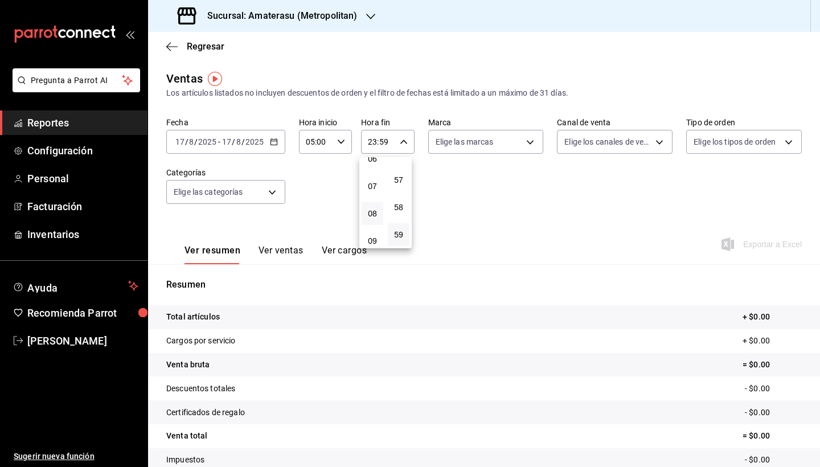
scroll to position [88, 0]
click at [373, 224] on span "05" at bounding box center [372, 219] width 8 height 9
click at [401, 176] on button "00" at bounding box center [399, 170] width 22 height 23
type input "05:00"
click at [483, 188] on div at bounding box center [410, 233] width 820 height 467
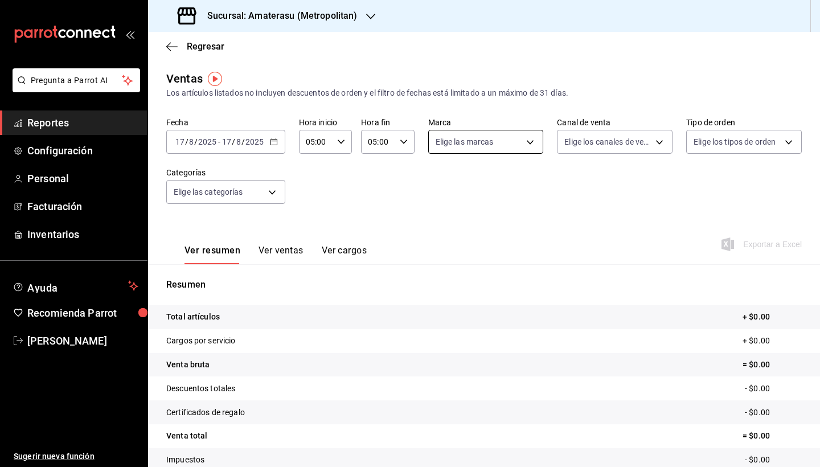
click at [527, 139] on body "Pregunta a Parrot AI Reportes Configuración Personal Facturación Inventarios Ay…" at bounding box center [410, 233] width 820 height 467
click at [439, 190] on input "checkbox" at bounding box center [438, 186] width 10 height 10
checkbox input "true"
type input "e4cd7fcb-d45b-43ae-a99f-ad4ccfcd9032,f3afaab8-8c3d-4e49-a299-af9bdf6027b2"
checkbox input "true"
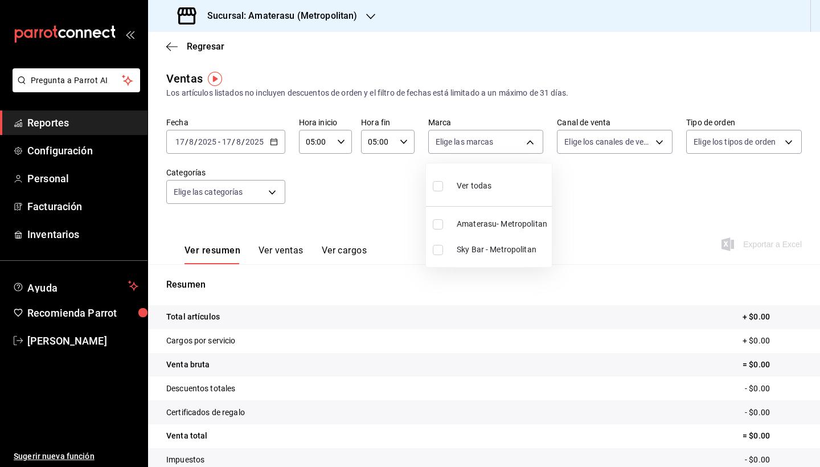
checkbox input "true"
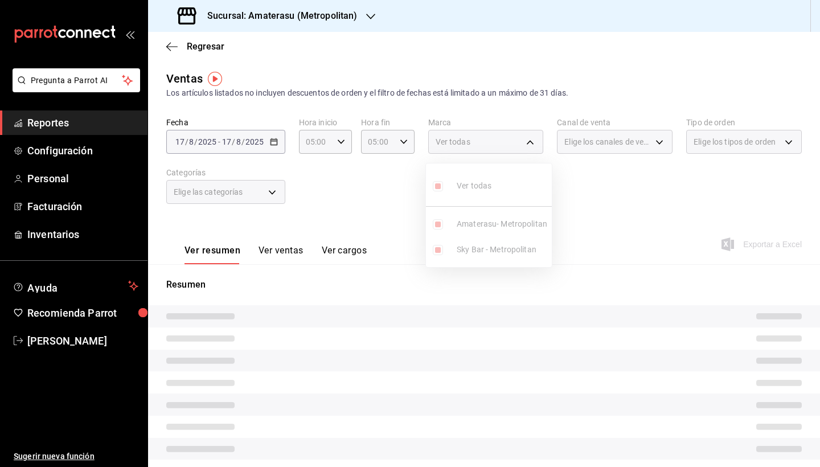
click at [362, 211] on div at bounding box center [410, 233] width 820 height 467
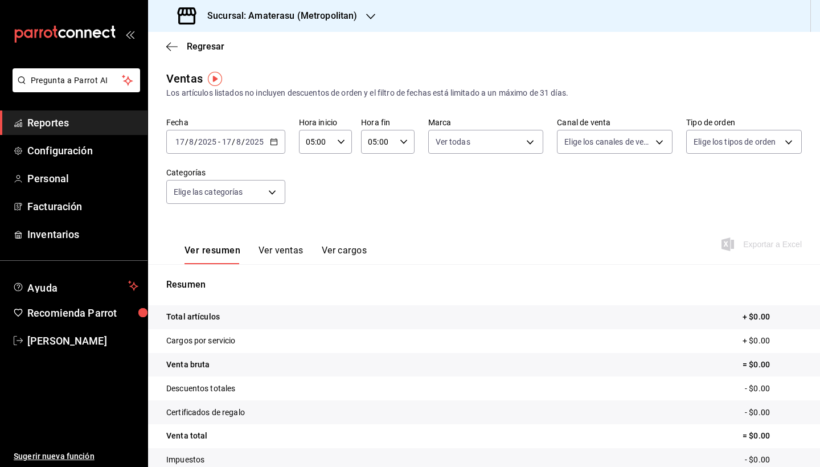
click at [270, 142] on icon "button" at bounding box center [274, 142] width 8 height 8
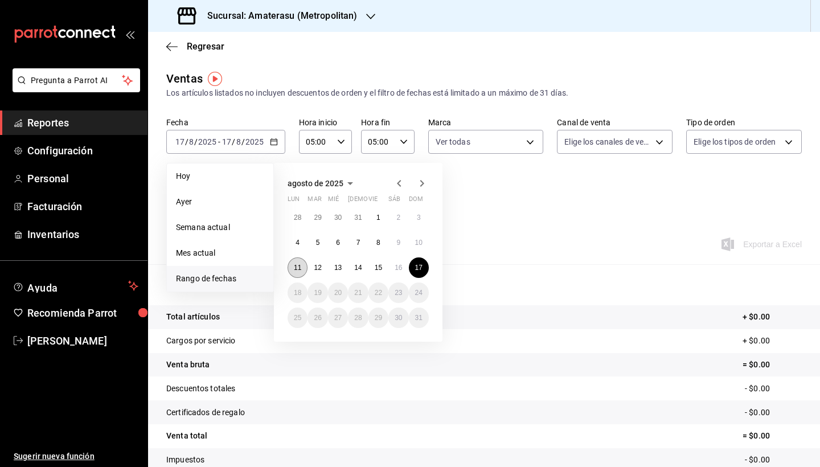
click at [302, 268] on button "11" at bounding box center [297, 267] width 20 height 20
click at [417, 269] on abbr "17" at bounding box center [418, 268] width 7 height 8
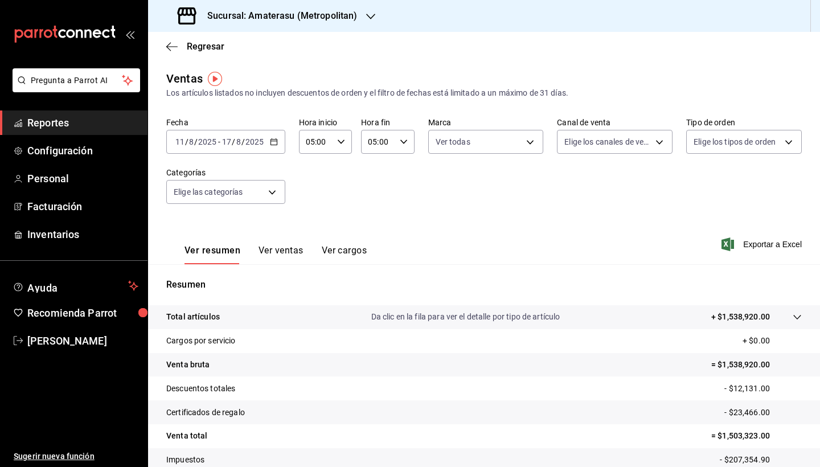
click at [274, 146] on div "[DATE] [DATE] - [DATE] [DATE]" at bounding box center [225, 142] width 119 height 24
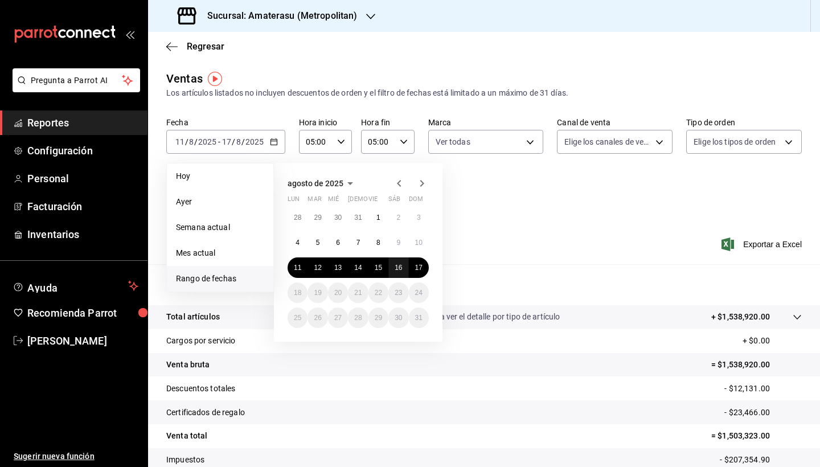
click at [400, 264] on abbr "16" at bounding box center [397, 268] width 7 height 8
click at [414, 269] on button "17" at bounding box center [419, 267] width 20 height 20
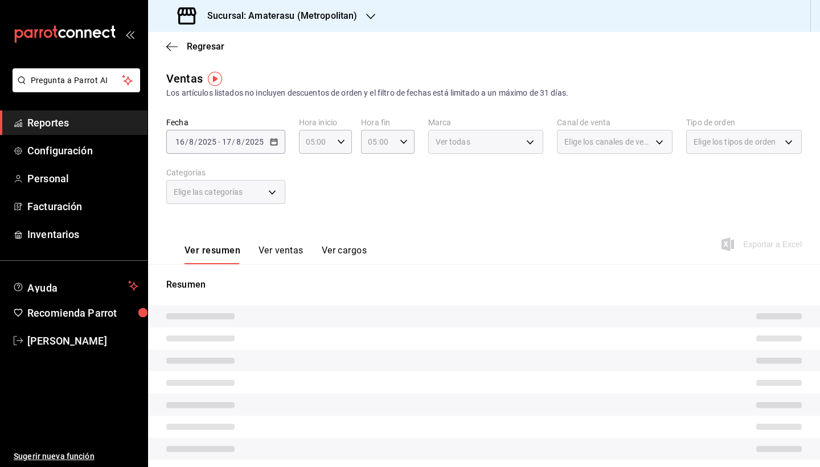
click at [564, 313] on tr at bounding box center [484, 316] width 672 height 22
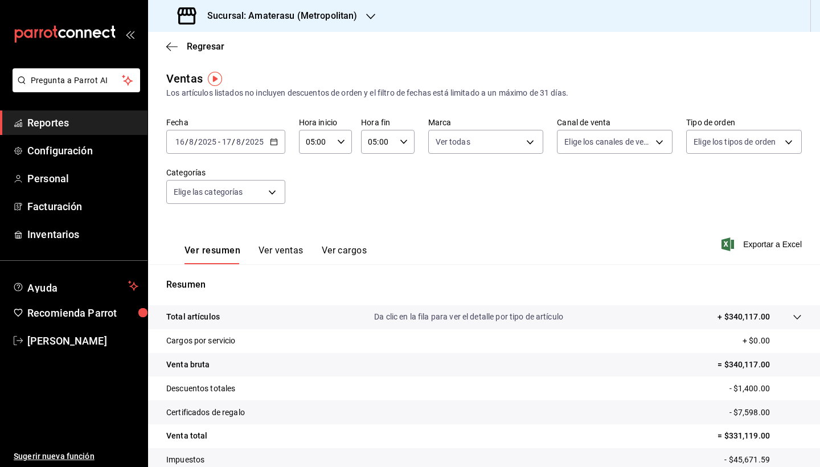
scroll to position [79, 0]
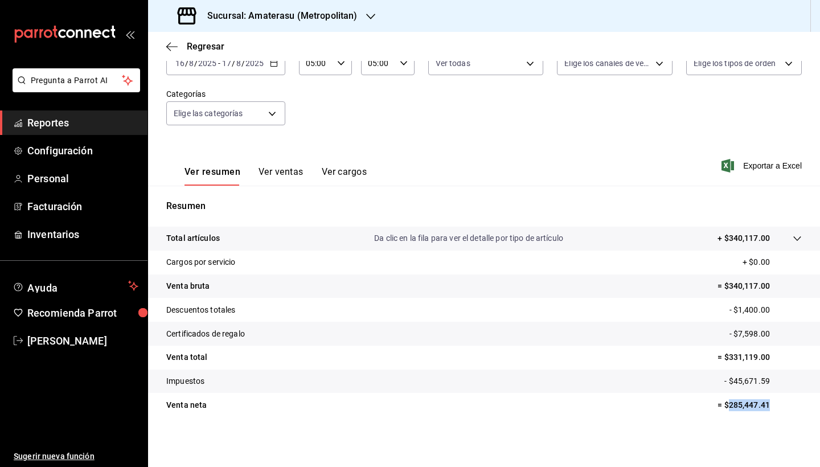
drag, startPoint x: 721, startPoint y: 405, endPoint x: 775, endPoint y: 405, distance: 54.1
click at [775, 350] on p "= $285,447.41" at bounding box center [759, 405] width 84 height 12
copy p "285,447.41"
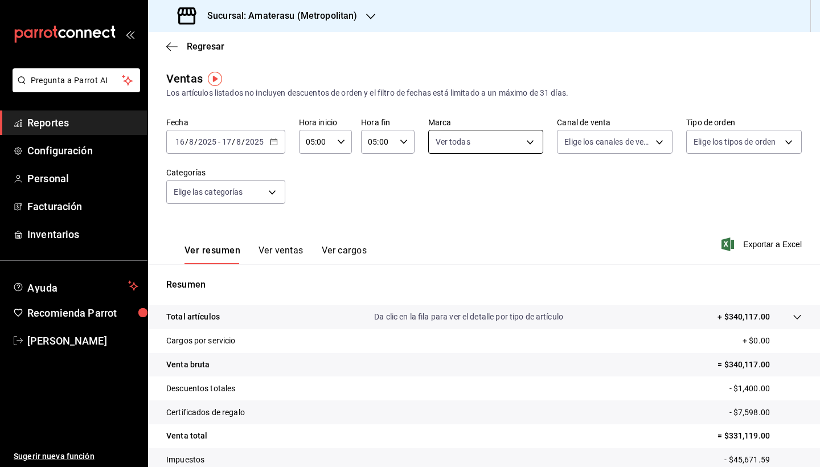
click at [524, 146] on body "Pregunta a Parrot AI Reportes Configuración Personal Facturación Inventarios Ay…" at bounding box center [410, 233] width 820 height 467
click at [441, 188] on input "checkbox" at bounding box center [438, 186] width 10 height 10
checkbox input "false"
click at [439, 252] on input "checkbox" at bounding box center [438, 250] width 10 height 10
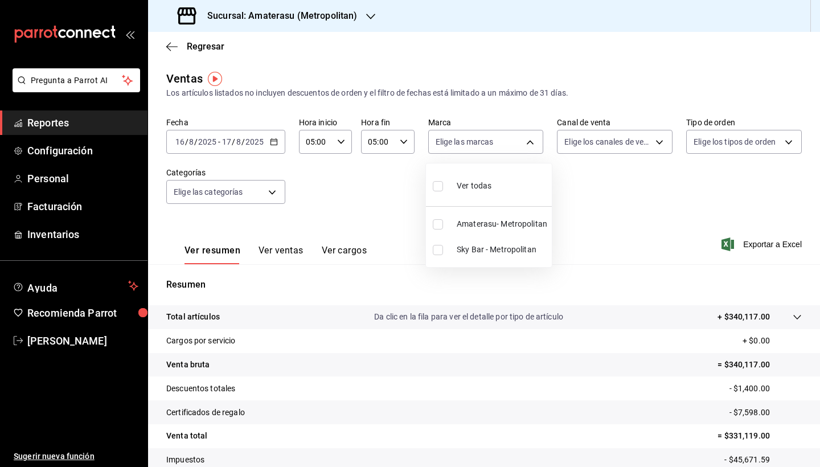
checkbox input "true"
type input "f3afaab8-8c3d-4e49-a299-af9bdf6027b2"
click at [682, 327] on div at bounding box center [410, 233] width 820 height 467
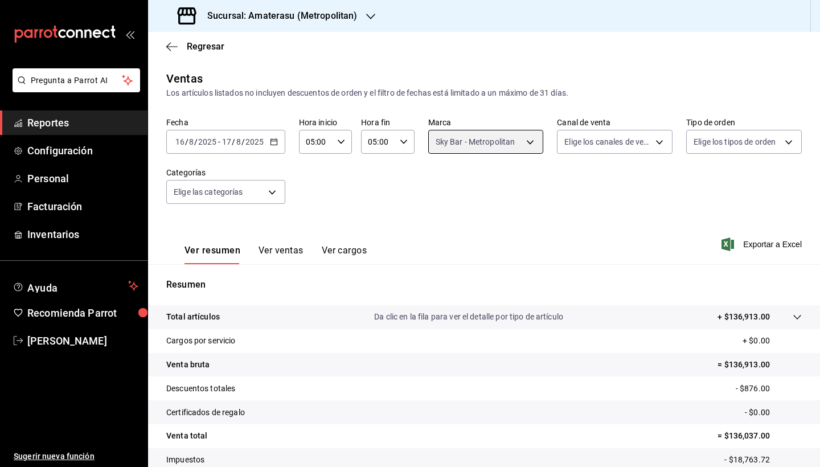
scroll to position [79, 0]
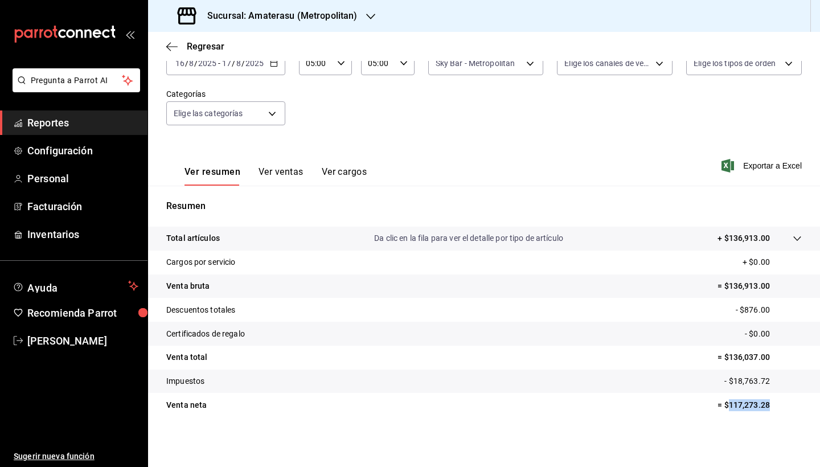
drag, startPoint x: 721, startPoint y: 405, endPoint x: 766, endPoint y: 405, distance: 44.4
click at [768, 350] on p "= $117,273.28" at bounding box center [759, 405] width 84 height 12
copy p "117,273.28"
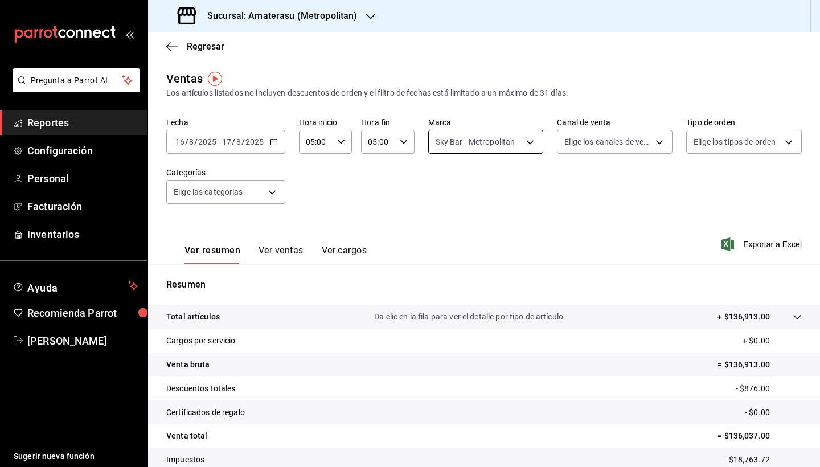
click at [532, 139] on body "Pregunta a Parrot AI Reportes Configuración Personal Facturación Inventarios Ay…" at bounding box center [410, 233] width 820 height 467
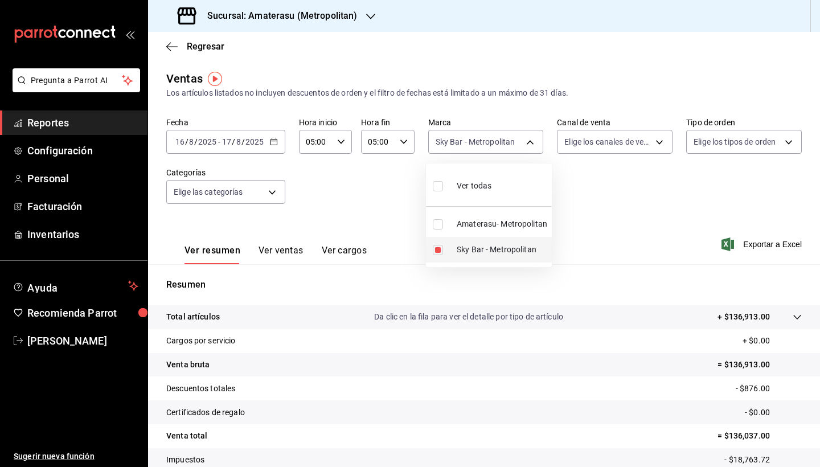
click at [440, 249] on input "checkbox" at bounding box center [438, 250] width 10 height 10
checkbox input "false"
click at [439, 227] on input "checkbox" at bounding box center [438, 224] width 10 height 10
checkbox input "true"
type input "e4cd7fcb-d45b-43ae-a99f-ad4ccfcd9032"
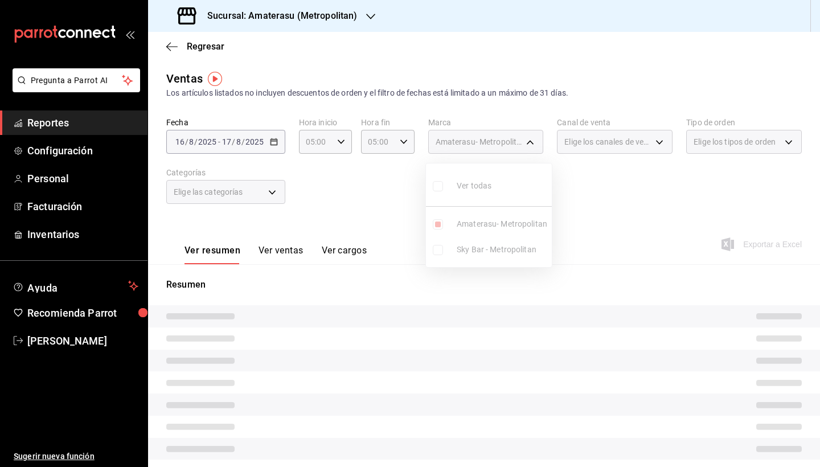
click at [584, 313] on div at bounding box center [410, 233] width 820 height 467
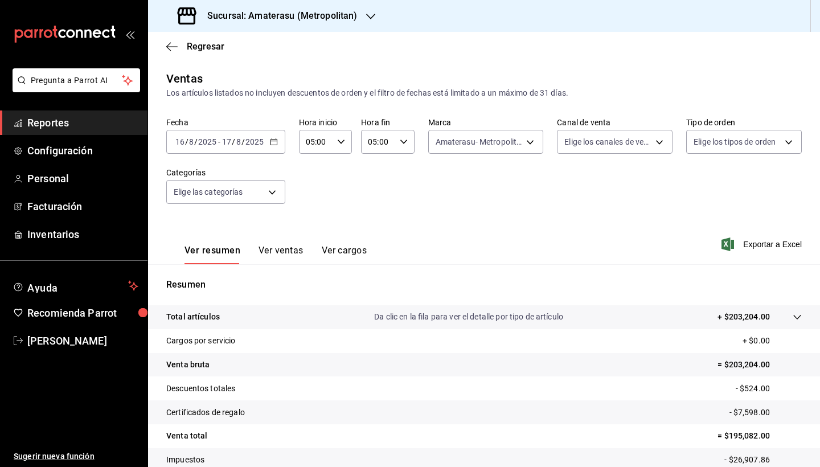
scroll to position [79, 0]
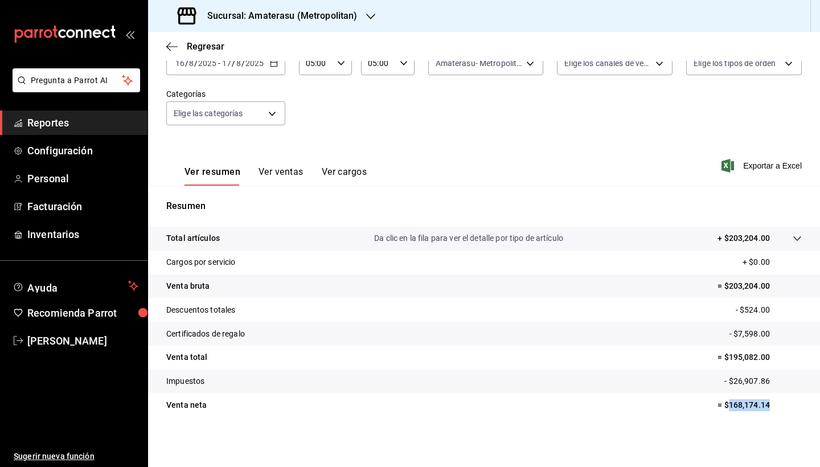
drag, startPoint x: 722, startPoint y: 405, endPoint x: 774, endPoint y: 404, distance: 51.8
click at [774, 350] on p "= $168,174.14" at bounding box center [759, 405] width 84 height 12
copy p "168,174.14"
